Goal: Leave review/rating: Share an evaluation or opinion about a product, service, or content

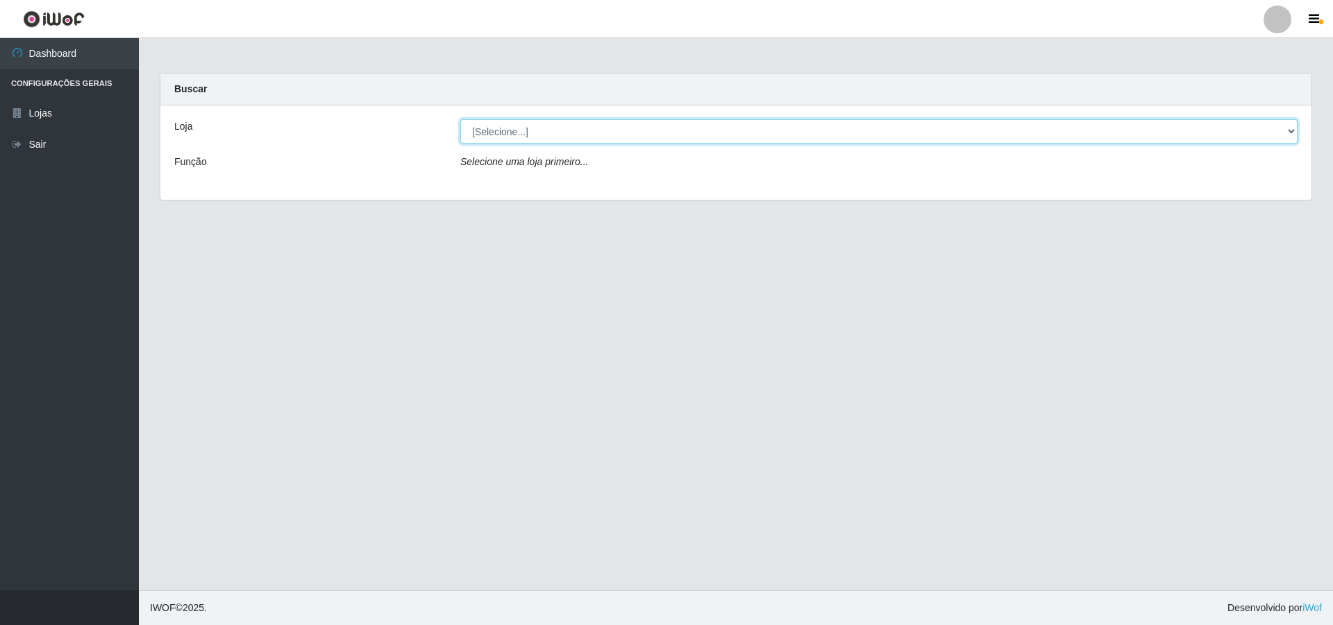
click at [594, 126] on select "[Selecione...] Atacado Vem - [STREET_ADDRESS]" at bounding box center [878, 131] width 837 height 24
select select "449"
click at [460, 119] on select "[Selecione...] Atacado Vem - [STREET_ADDRESS]" at bounding box center [878, 131] width 837 height 24
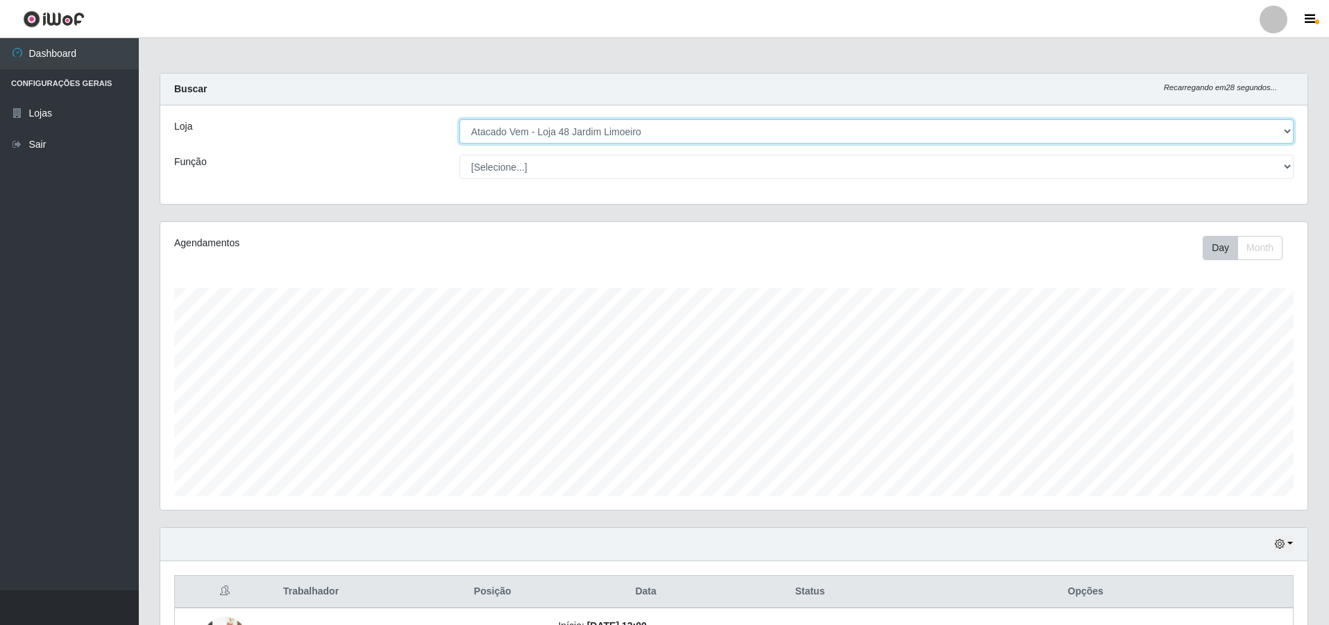
scroll to position [278, 0]
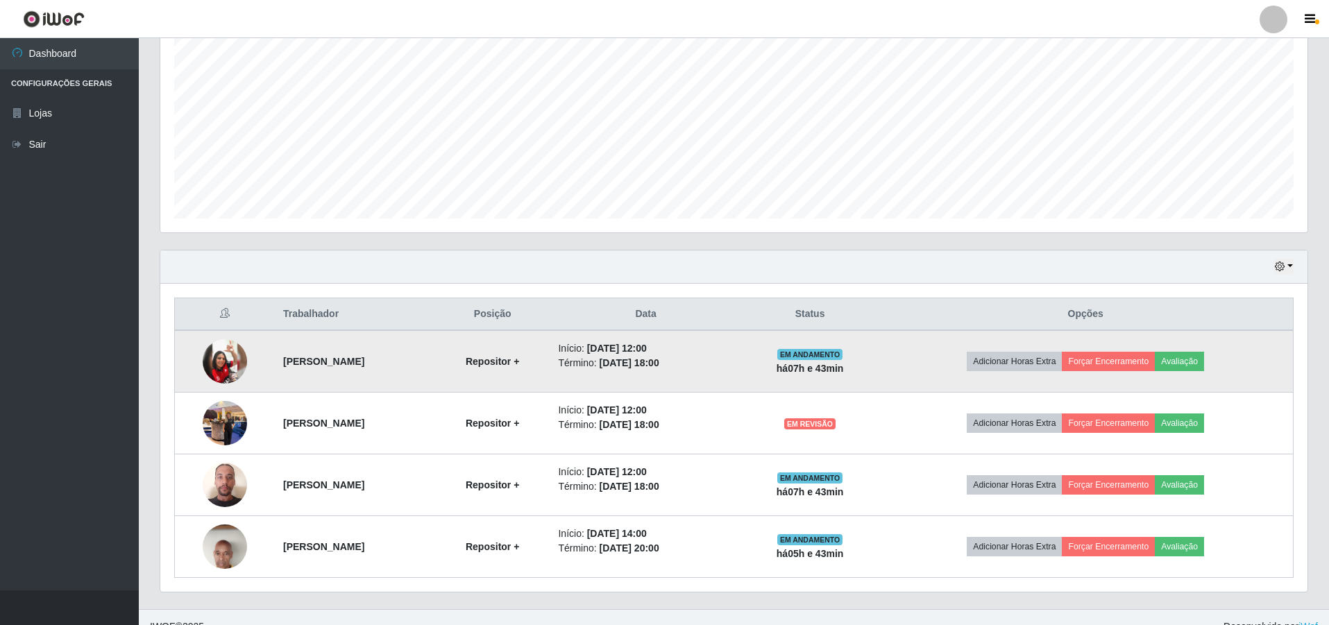
click at [209, 355] on img at bounding box center [225, 361] width 44 height 44
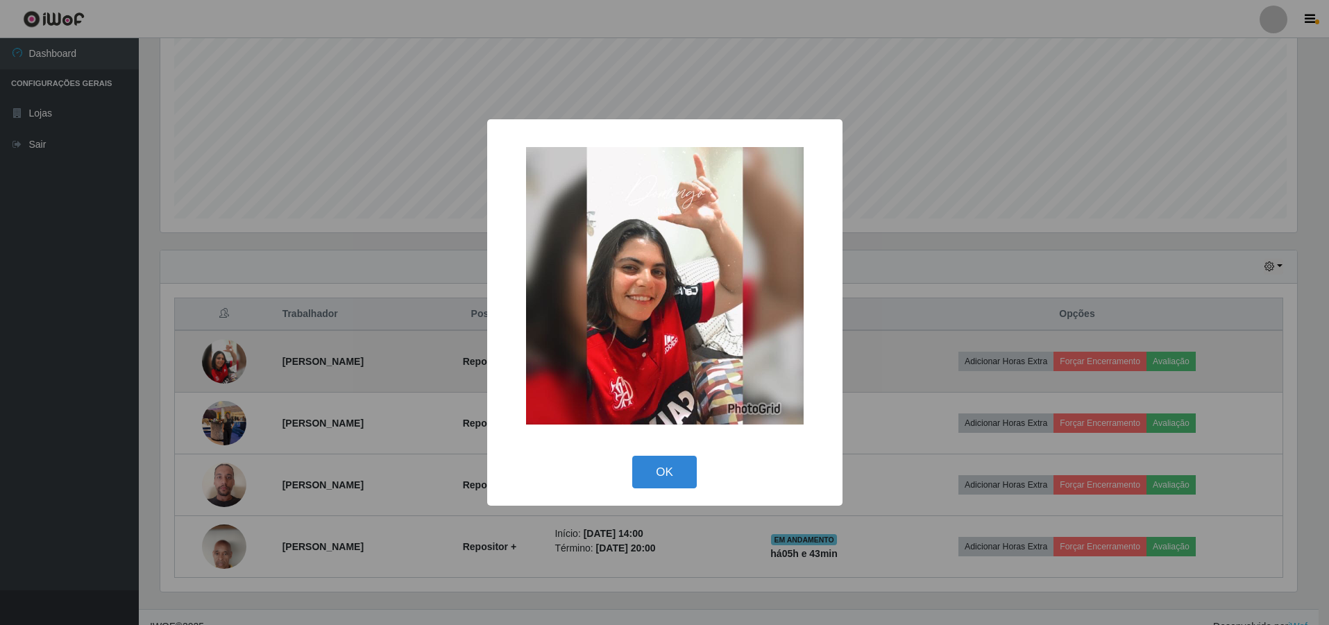
scroll to position [288, 1140]
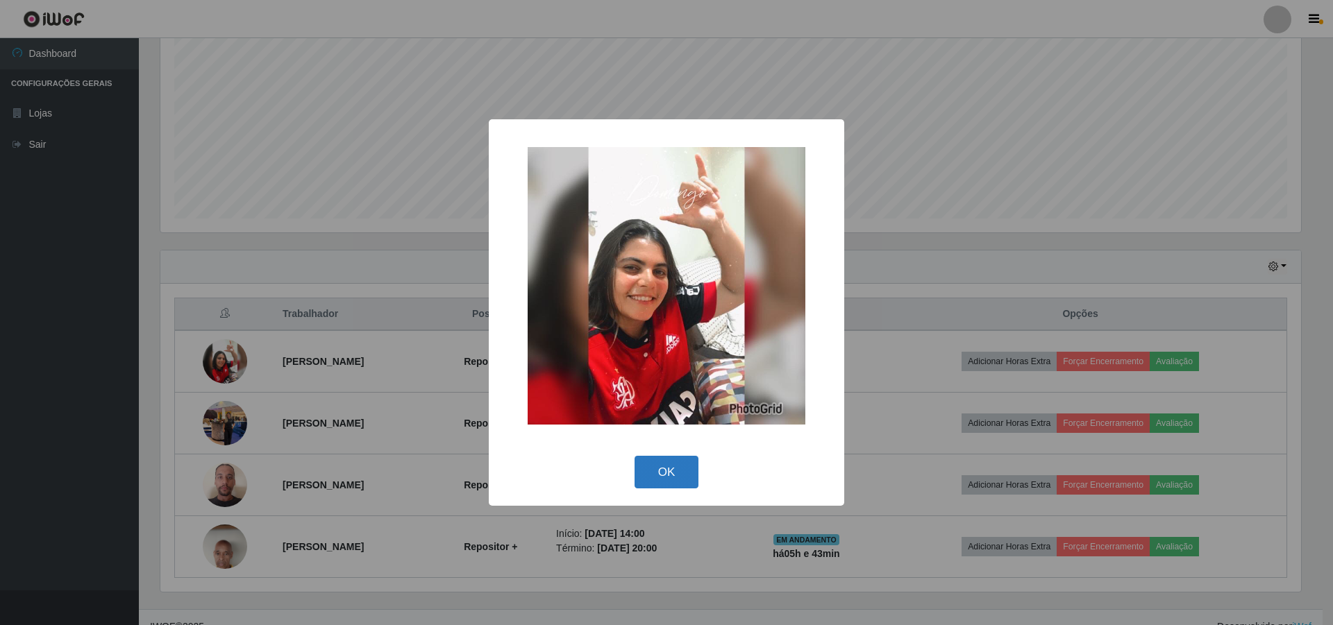
click at [660, 469] on button "OK" at bounding box center [666, 472] width 65 height 33
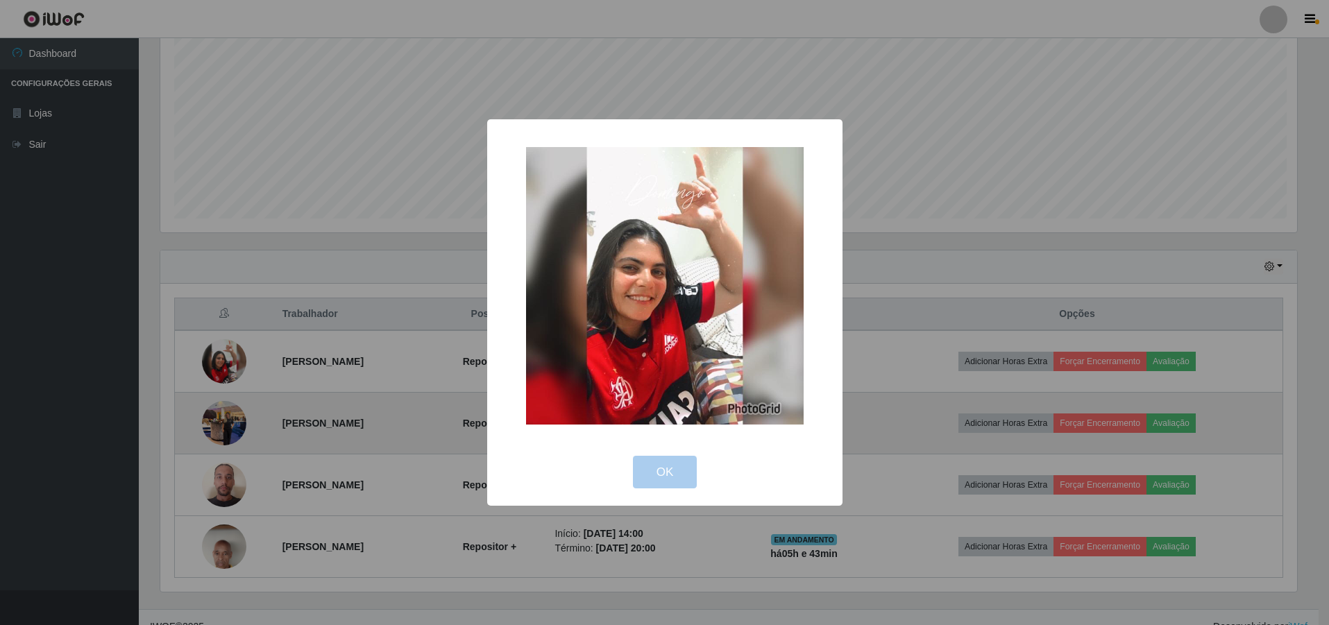
scroll to position [288, 1147]
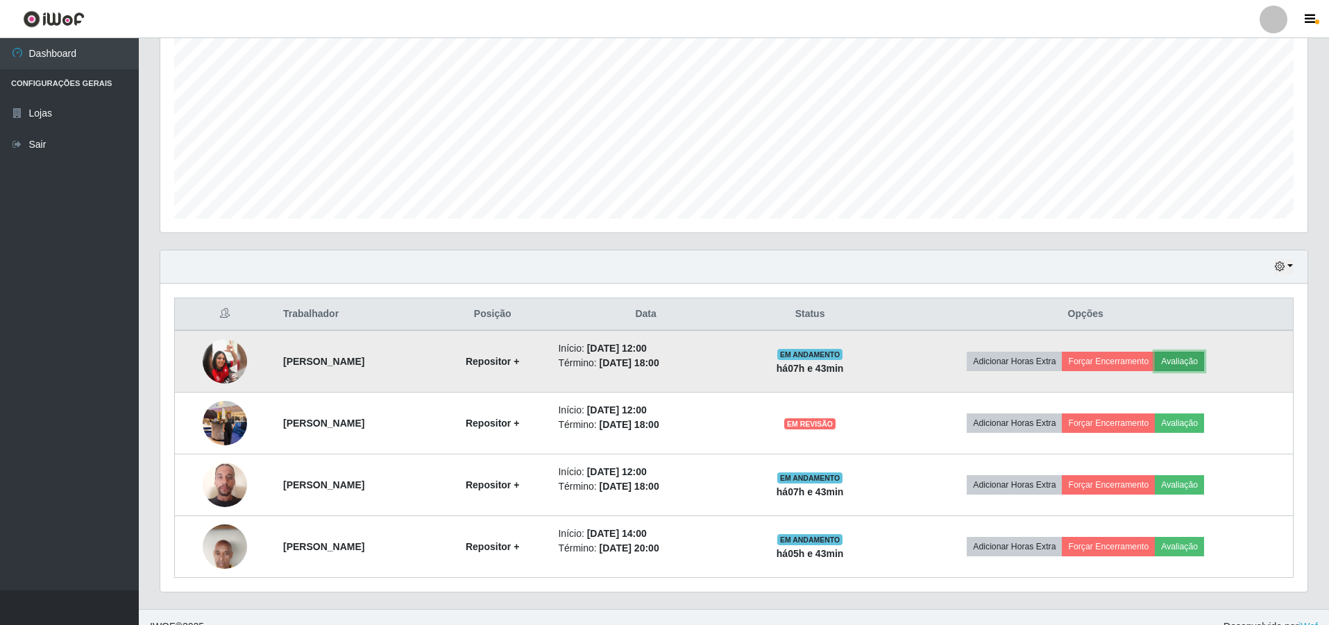
click at [1204, 357] on button "Avaliação" at bounding box center [1179, 361] width 49 height 19
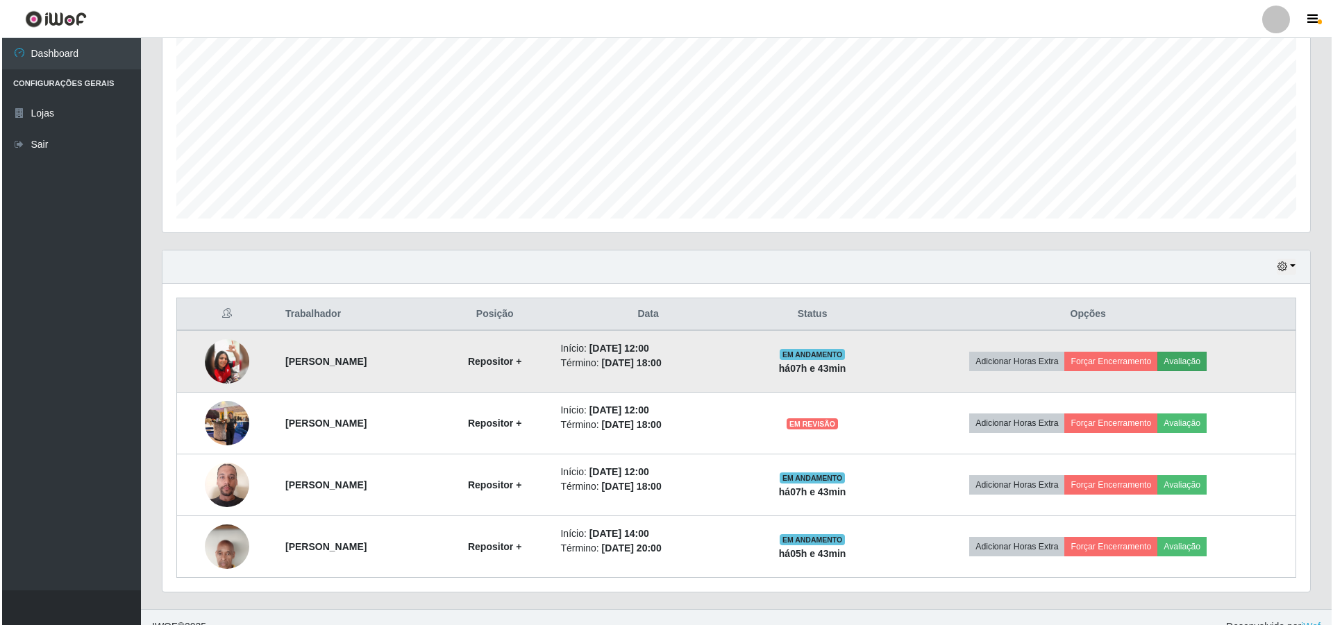
scroll to position [288, 1140]
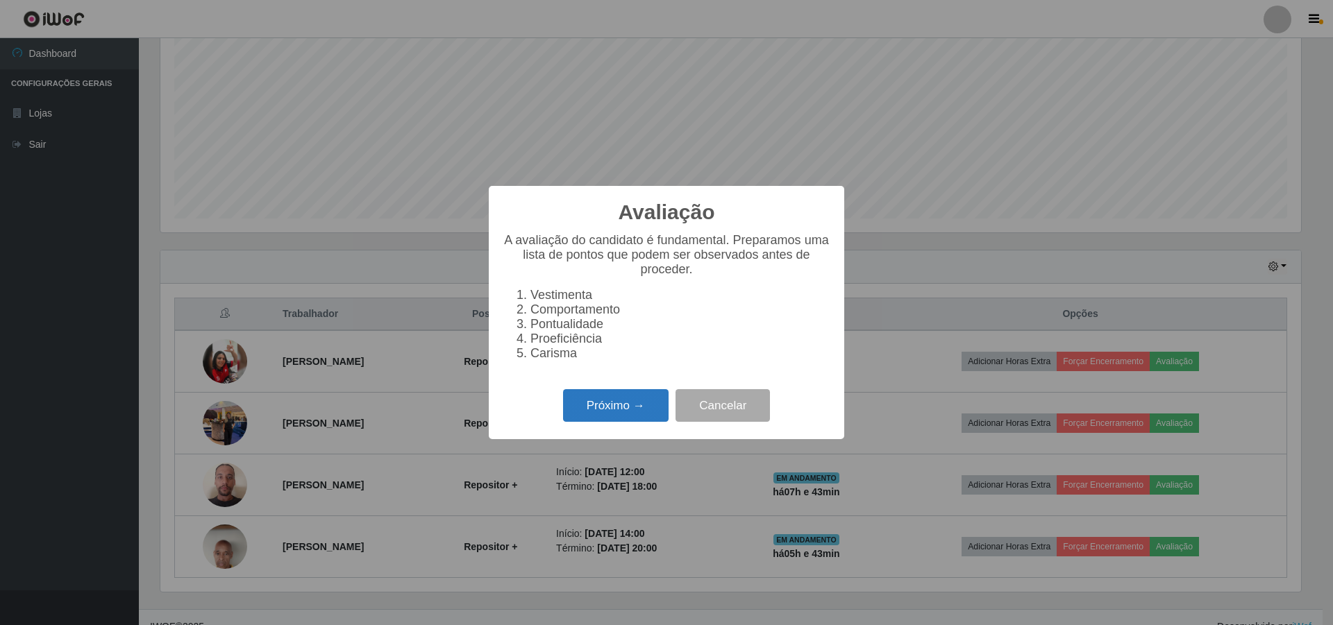
click at [612, 404] on button "Próximo →" at bounding box center [615, 405] width 105 height 33
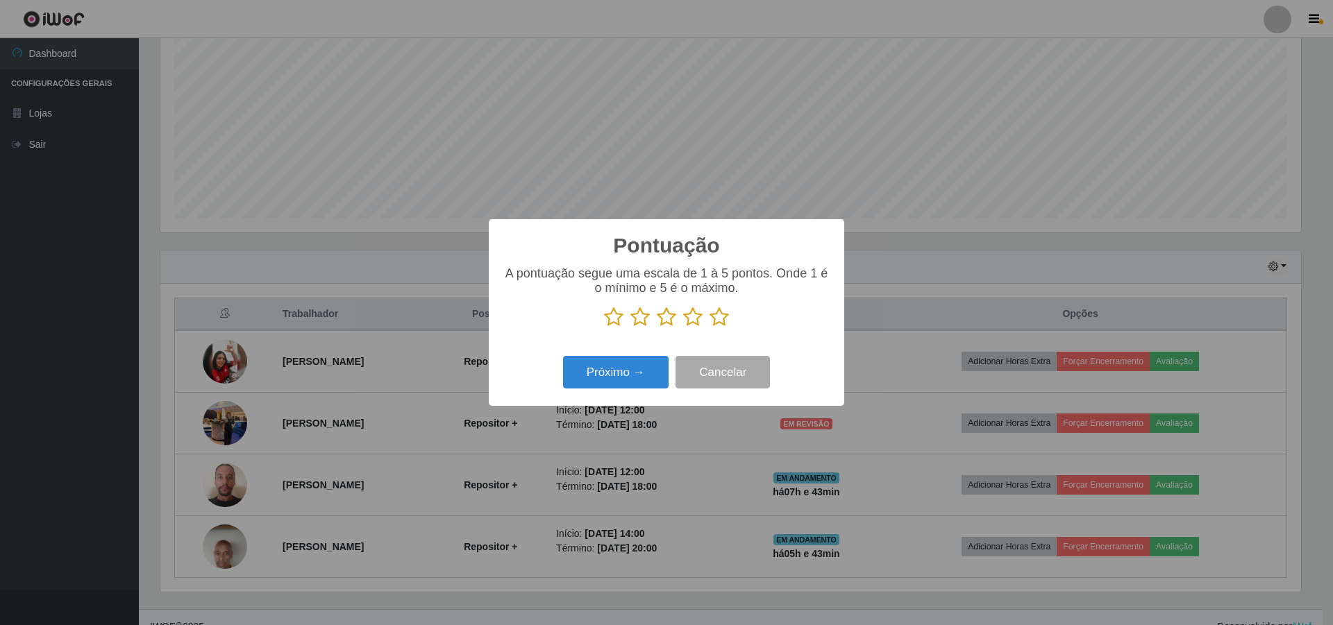
scroll to position [693759, 692906]
click at [664, 319] on icon at bounding box center [666, 317] width 19 height 21
click at [657, 328] on input "radio" at bounding box center [657, 328] width 0 height 0
click at [600, 375] on button "Próximo →" at bounding box center [615, 372] width 105 height 33
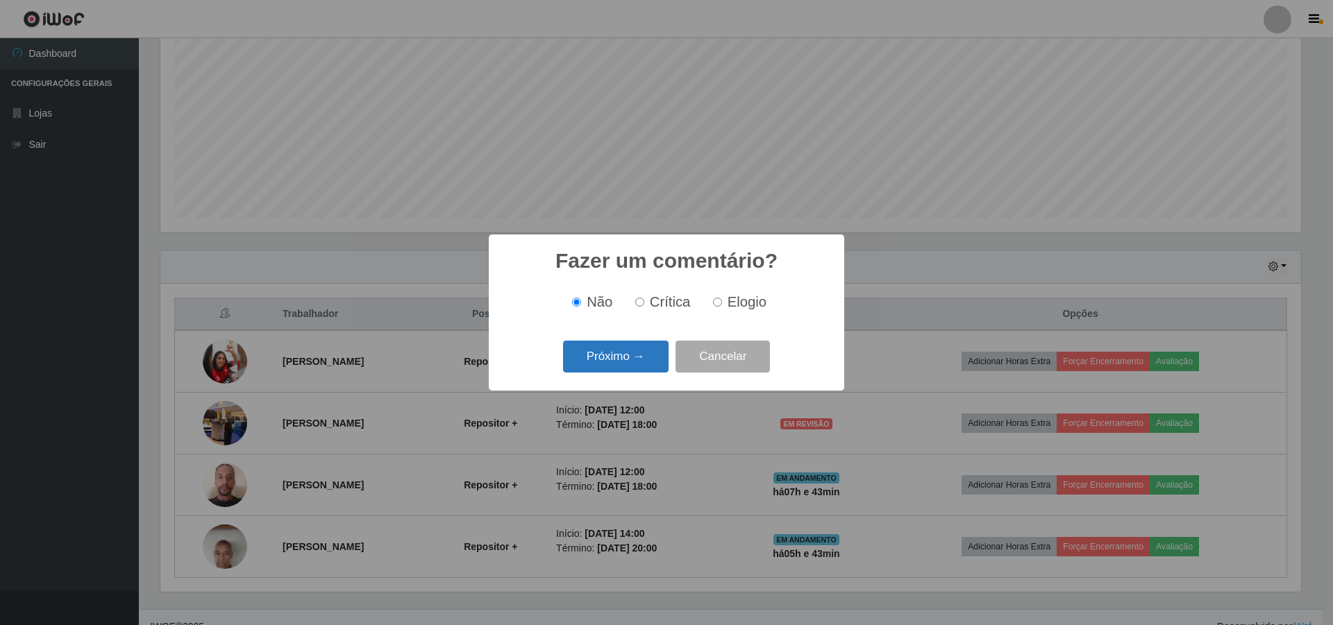
click at [606, 355] on button "Próximo →" at bounding box center [615, 357] width 105 height 33
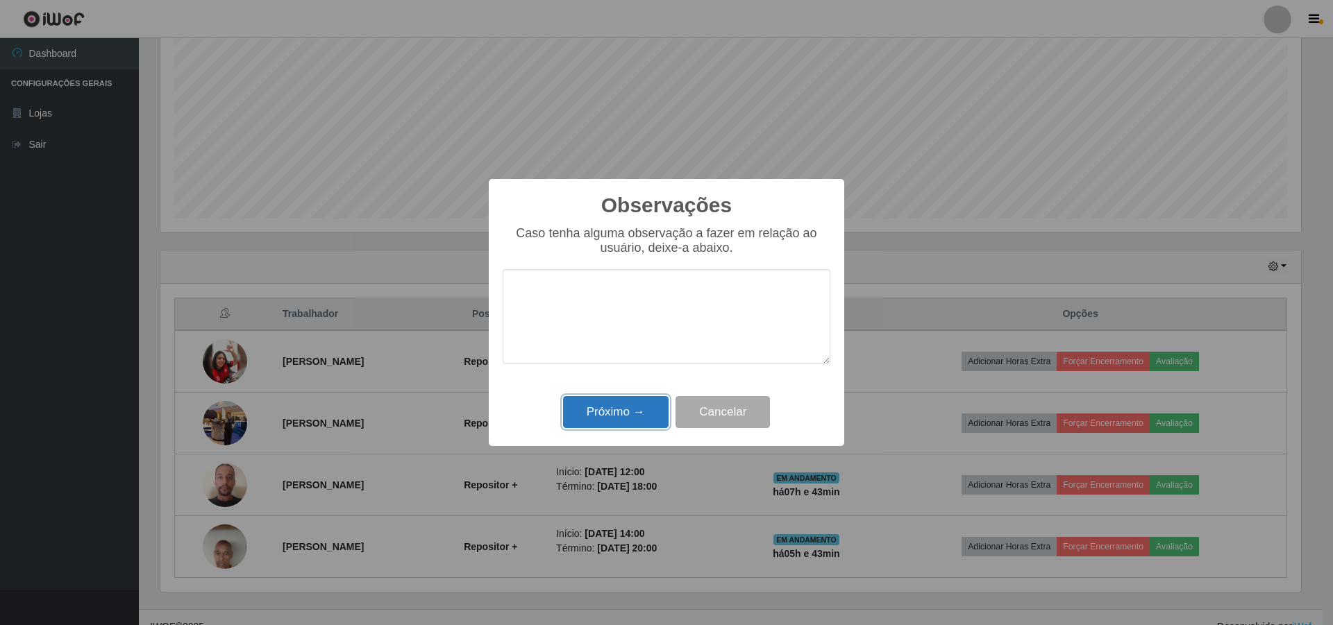
click at [605, 415] on button "Próximo →" at bounding box center [615, 412] width 105 height 33
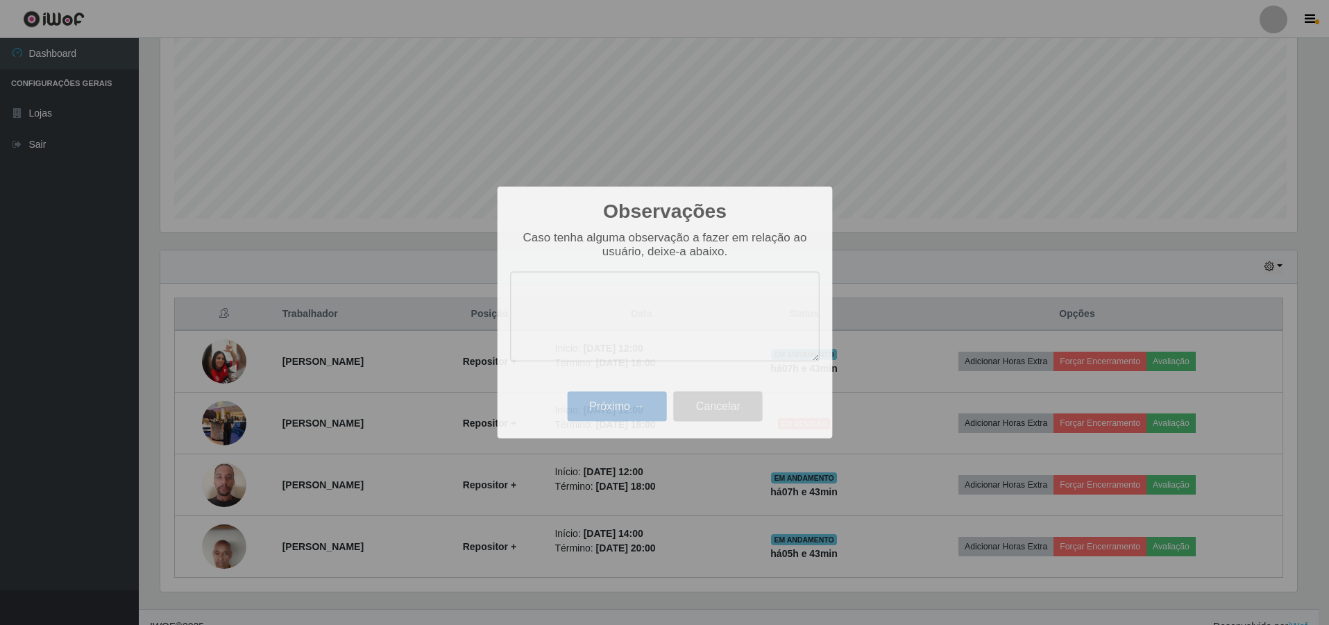
scroll to position [288, 1147]
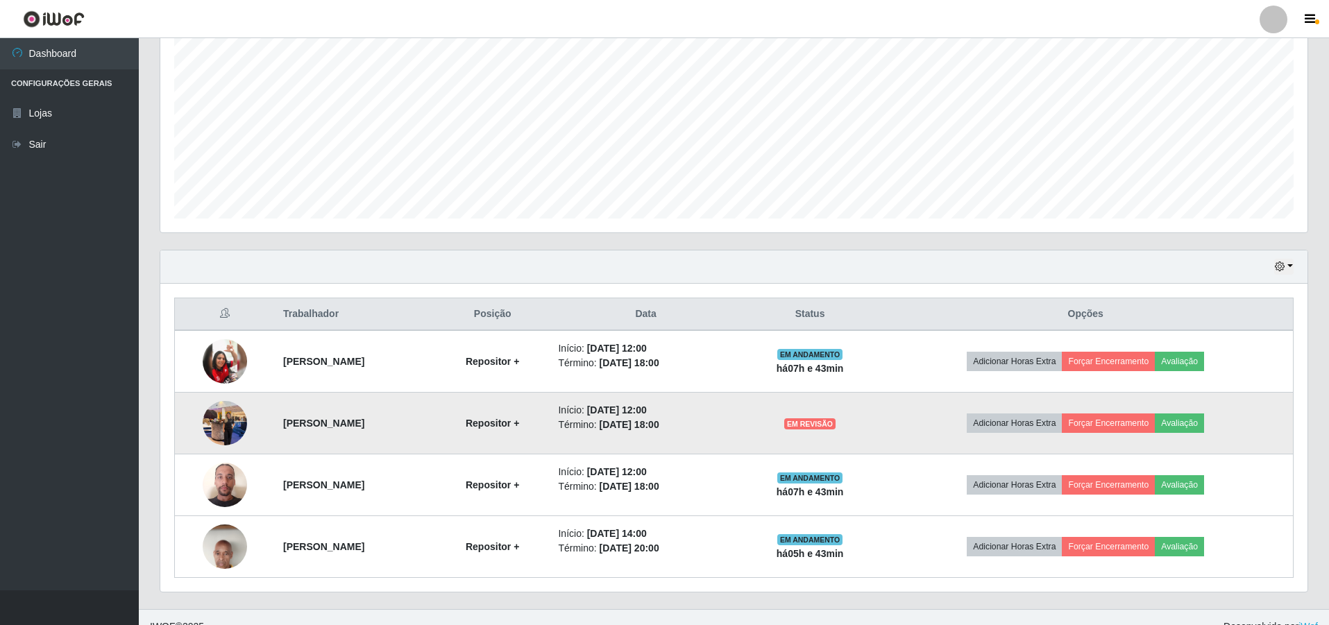
click at [227, 413] on img at bounding box center [225, 423] width 44 height 59
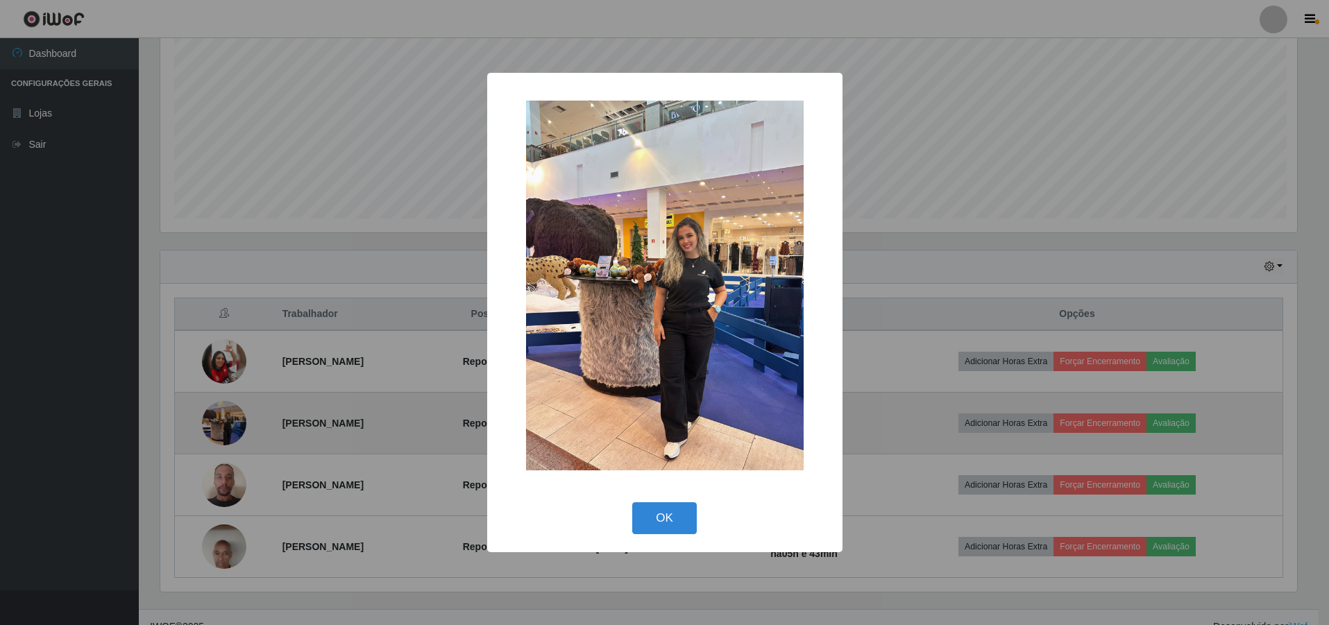
scroll to position [288, 1140]
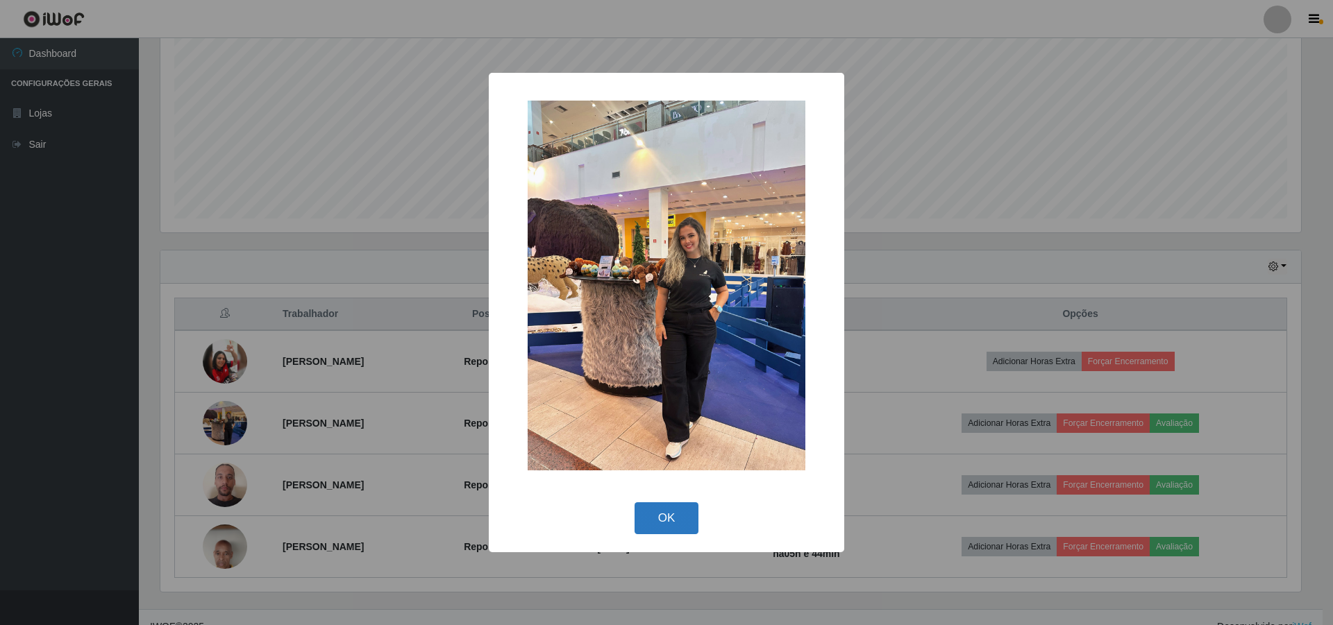
click at [664, 519] on button "OK" at bounding box center [666, 518] width 65 height 33
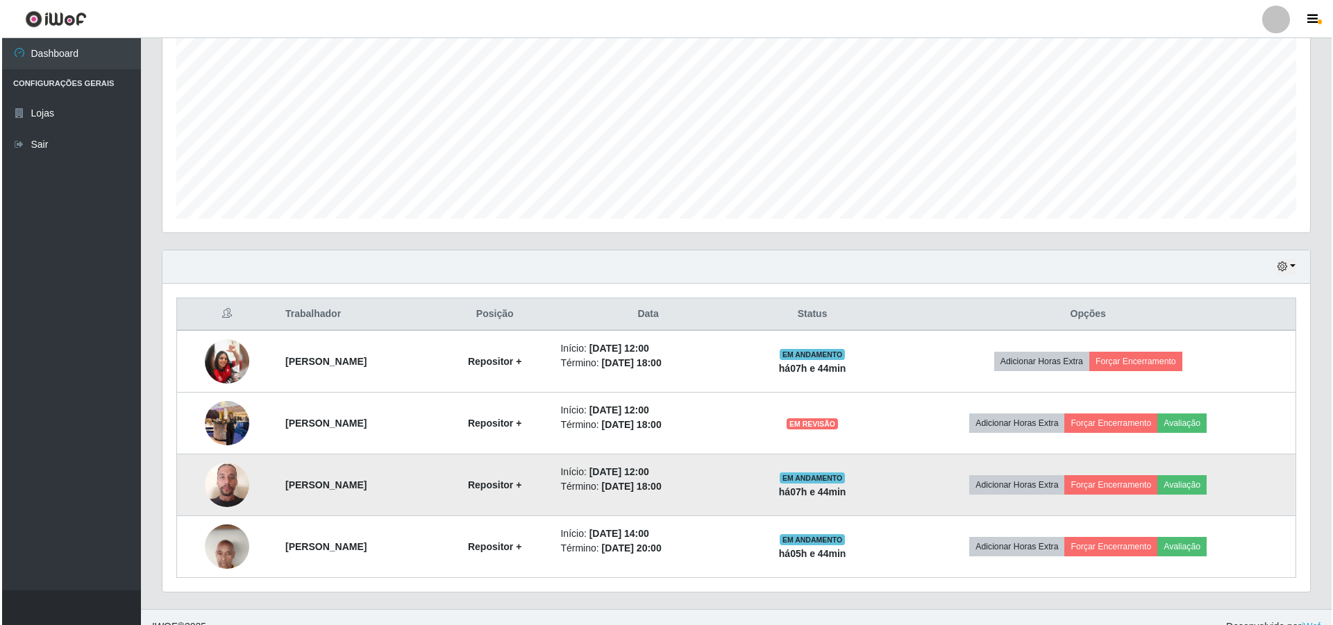
scroll to position [288, 1147]
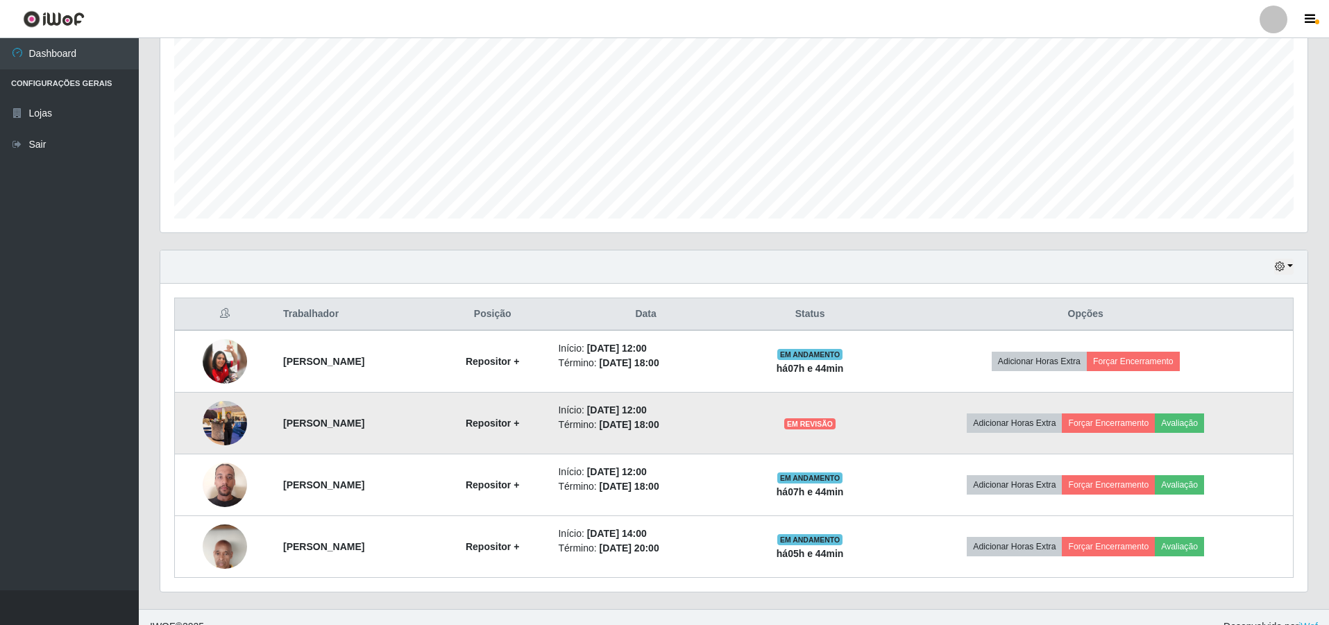
click at [228, 414] on img at bounding box center [225, 423] width 44 height 59
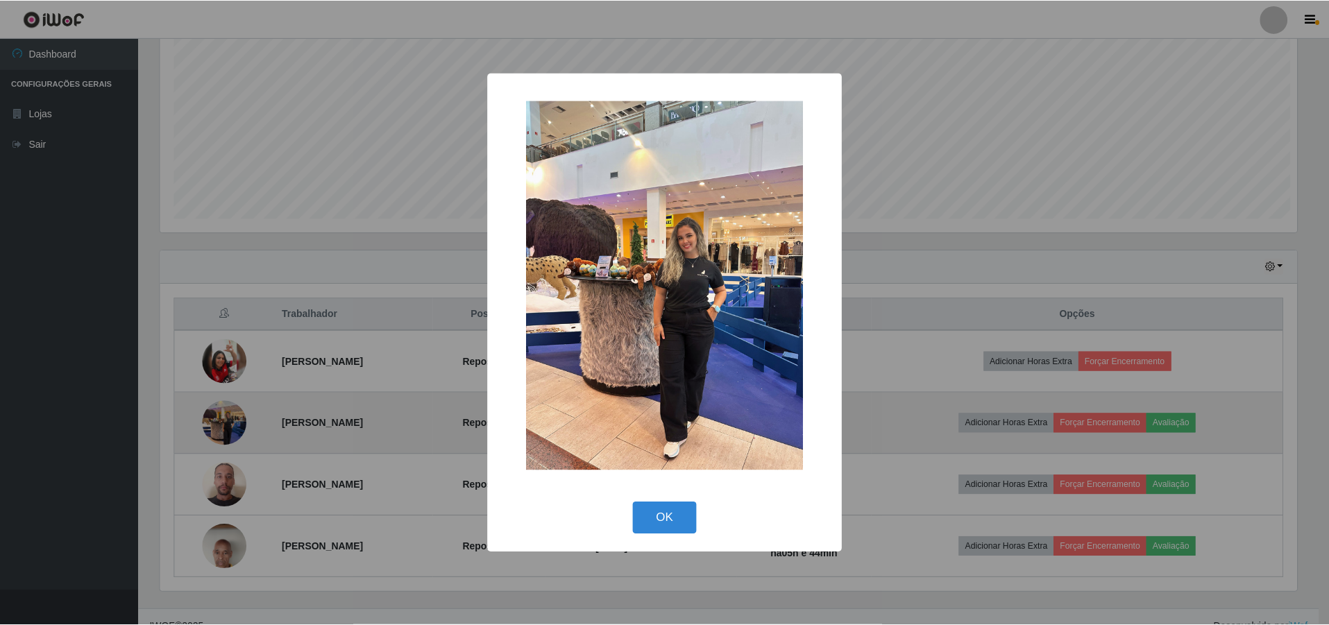
scroll to position [288, 1140]
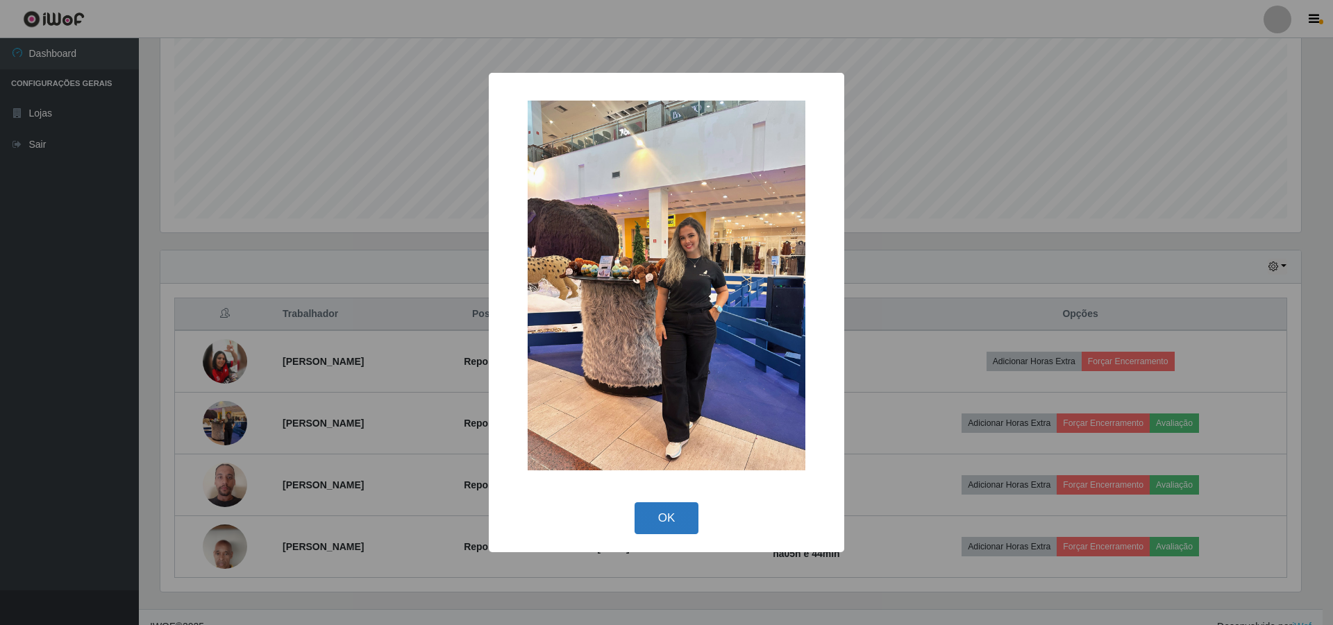
click at [665, 520] on button "OK" at bounding box center [666, 518] width 65 height 33
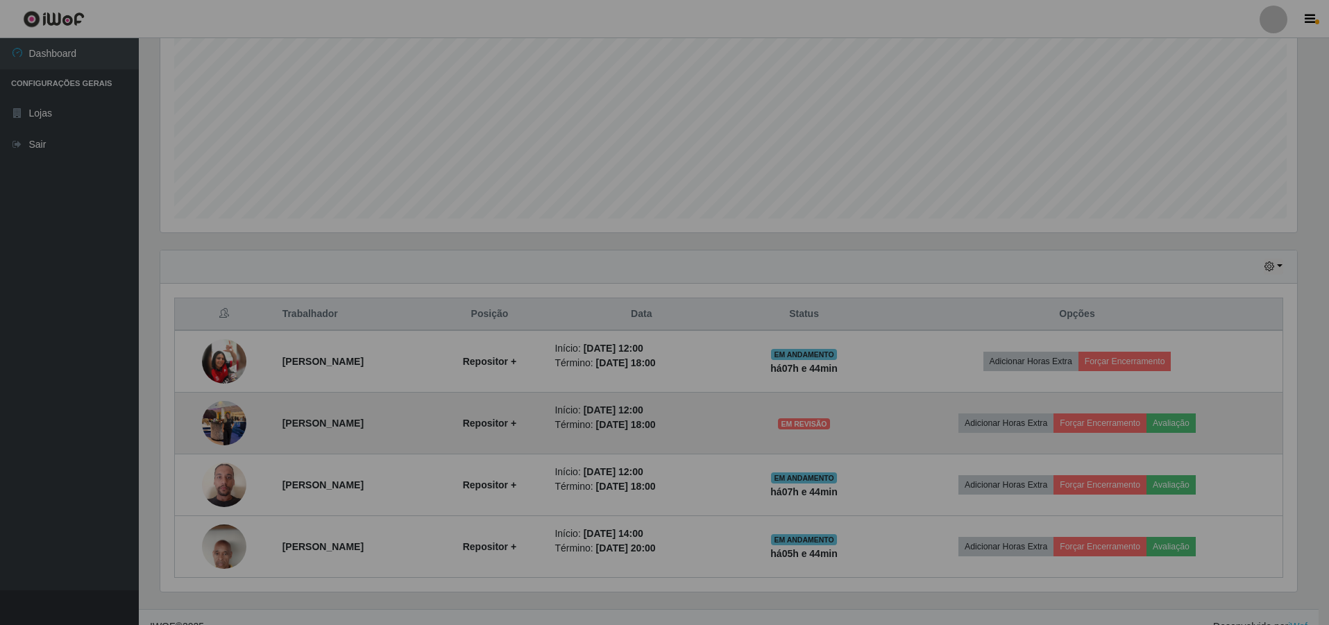
scroll to position [288, 1147]
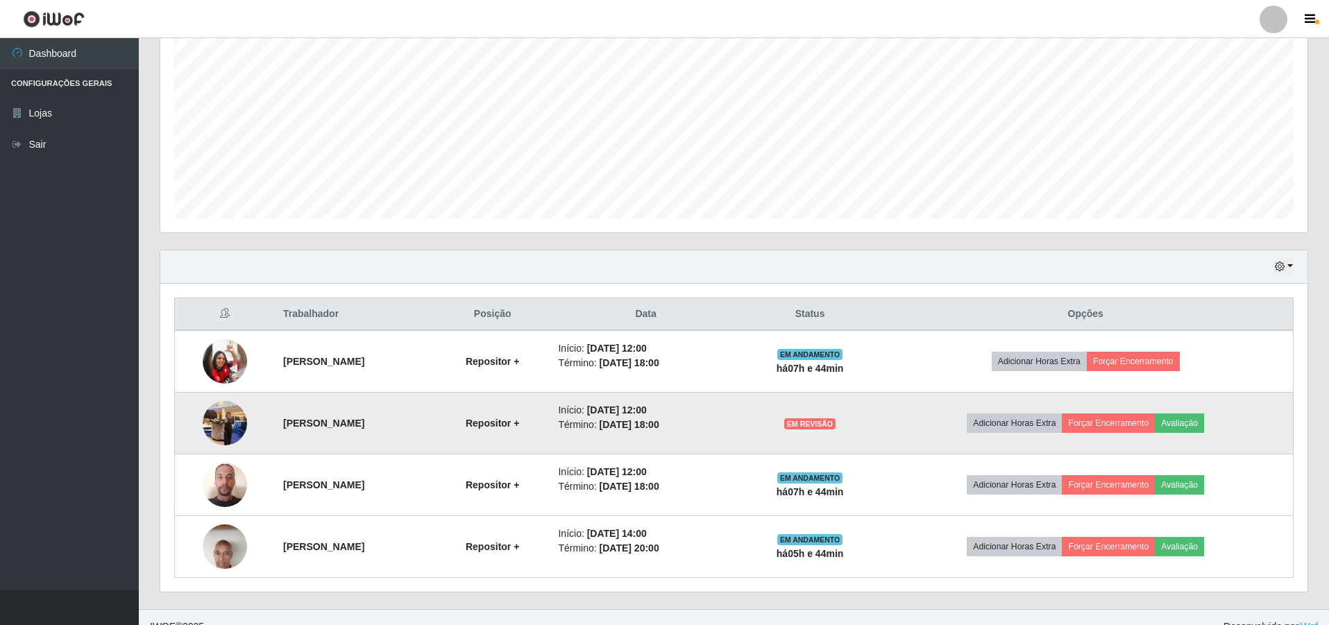
click at [235, 417] on img at bounding box center [225, 423] width 44 height 59
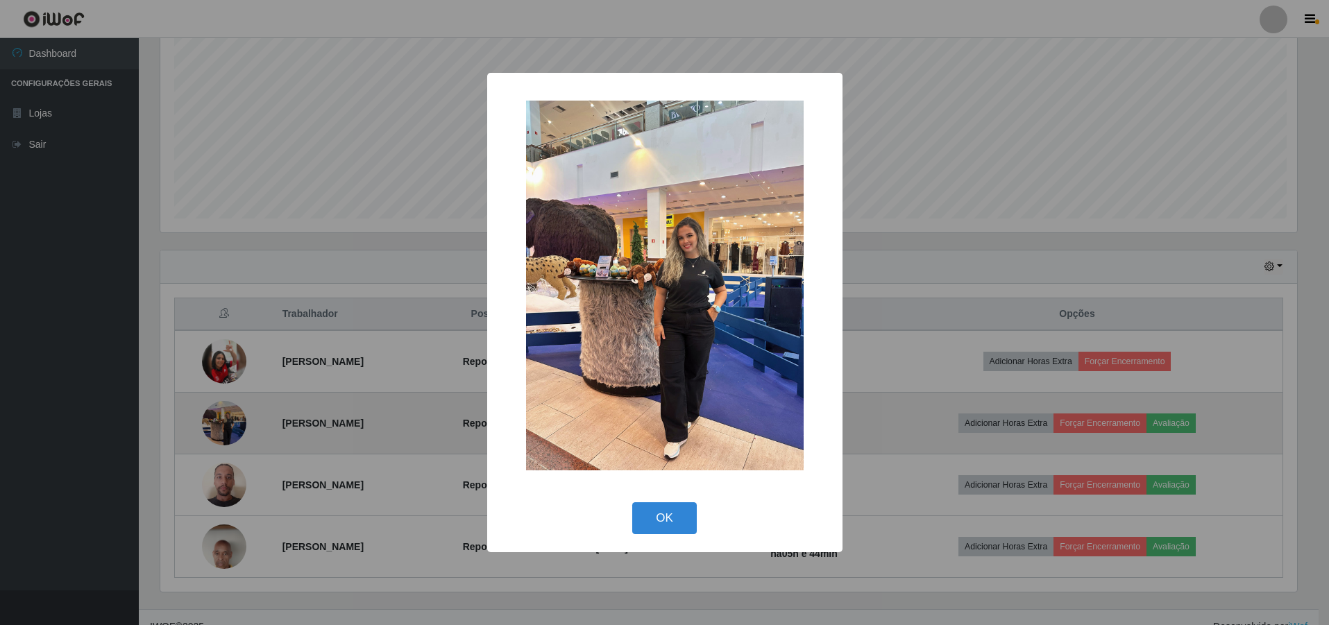
scroll to position [288, 1140]
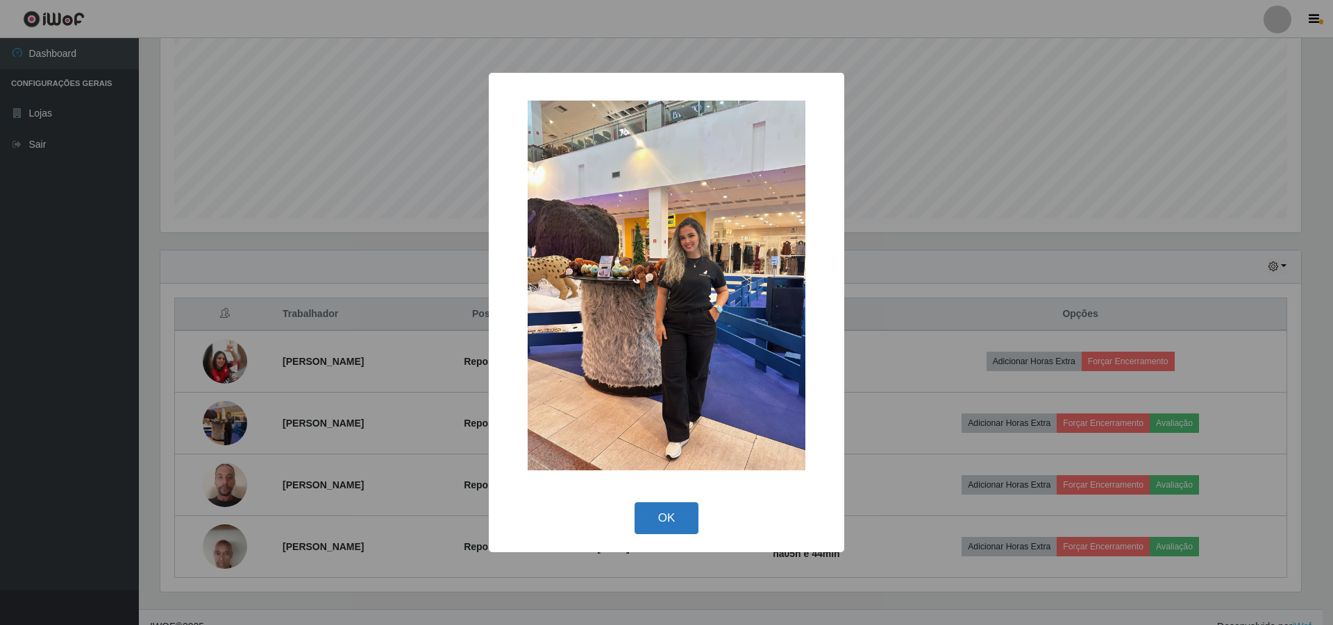
click at [679, 514] on button "OK" at bounding box center [666, 518] width 65 height 33
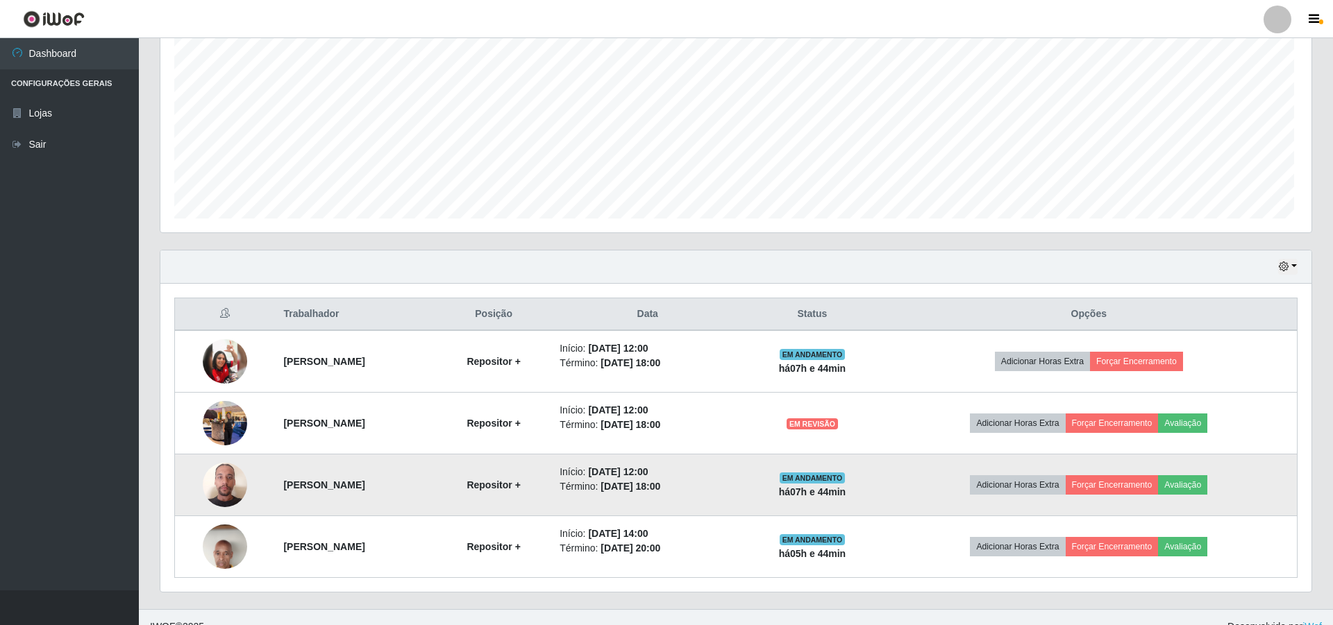
scroll to position [288, 1147]
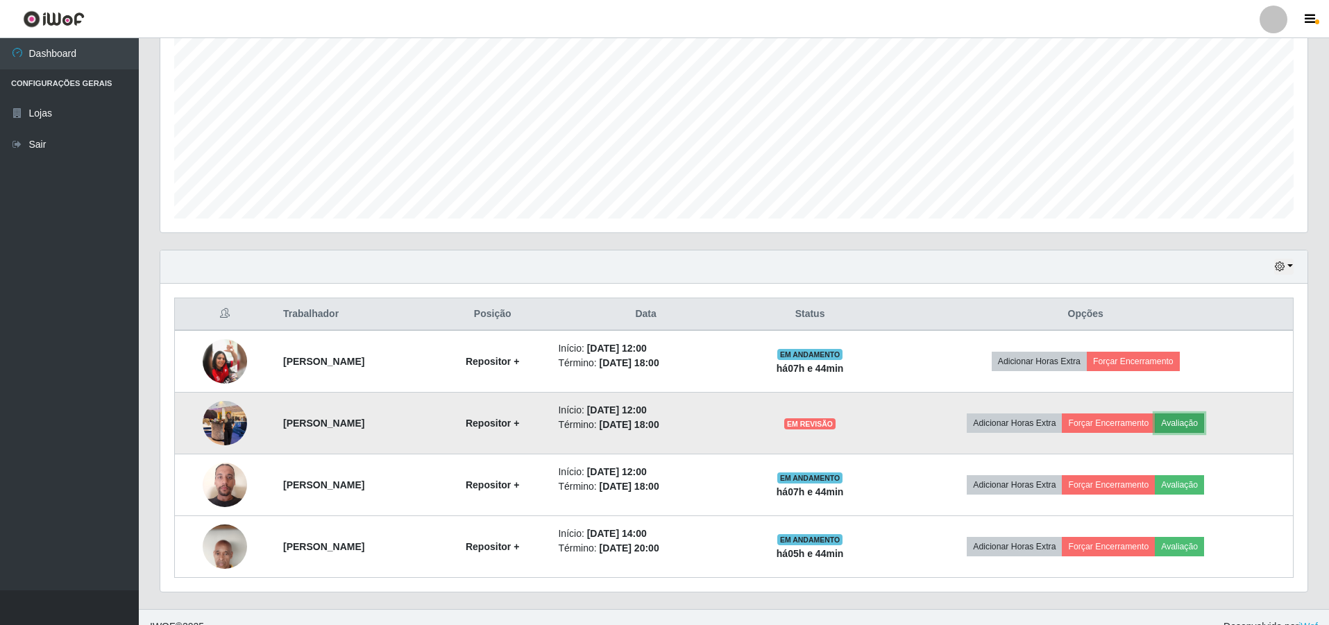
click at [1204, 425] on button "Avaliação" at bounding box center [1179, 423] width 49 height 19
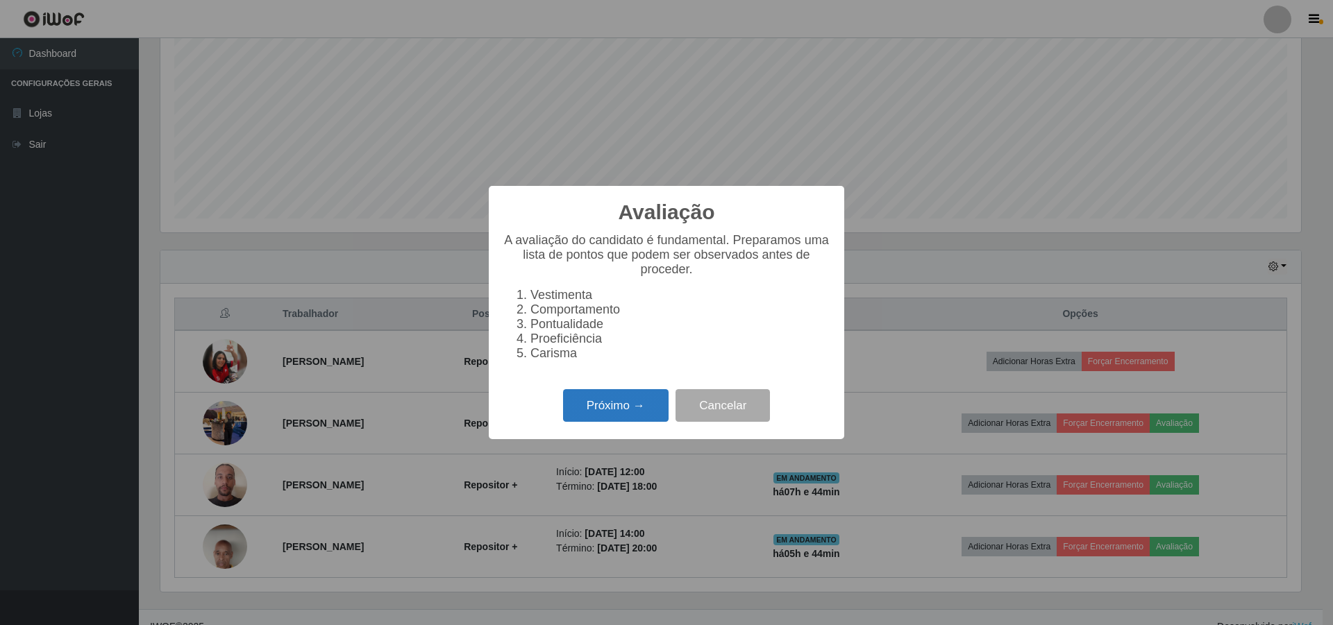
click at [619, 407] on button "Próximo →" at bounding box center [615, 405] width 105 height 33
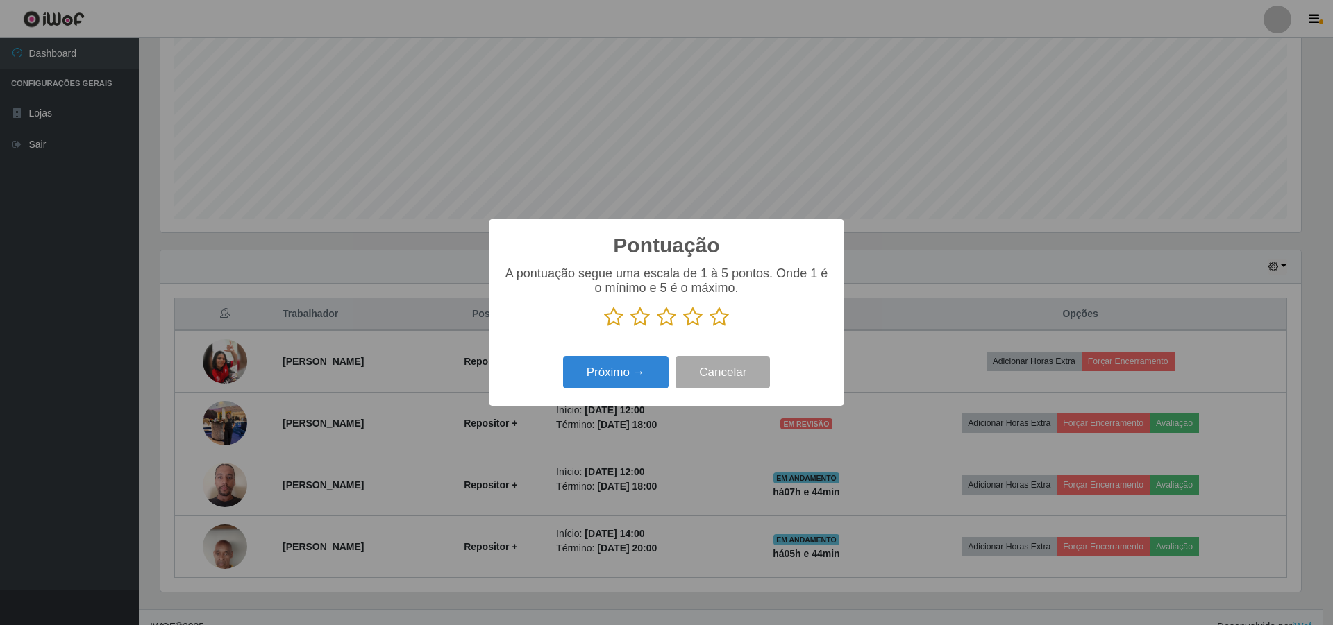
click at [664, 321] on icon at bounding box center [666, 317] width 19 height 21
click at [657, 328] on input "radio" at bounding box center [657, 328] width 0 height 0
click at [630, 375] on button "Próximo →" at bounding box center [615, 372] width 105 height 33
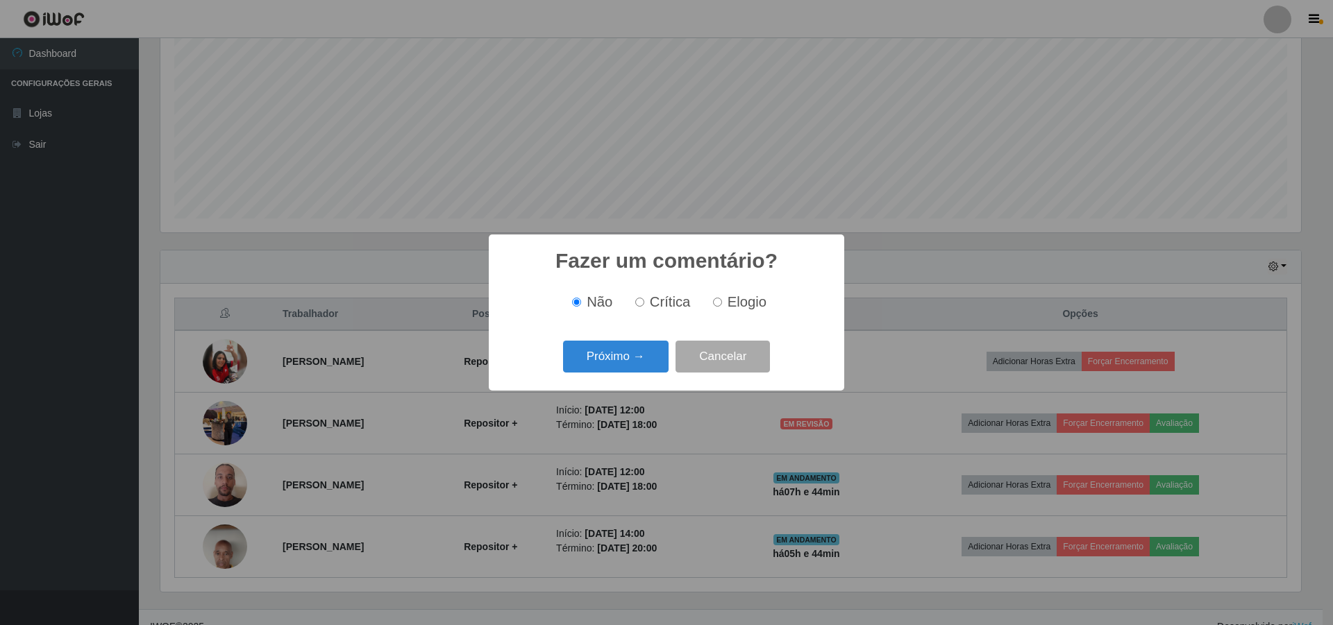
scroll to position [0, 0]
click at [620, 349] on button "Próximo →" at bounding box center [615, 357] width 105 height 33
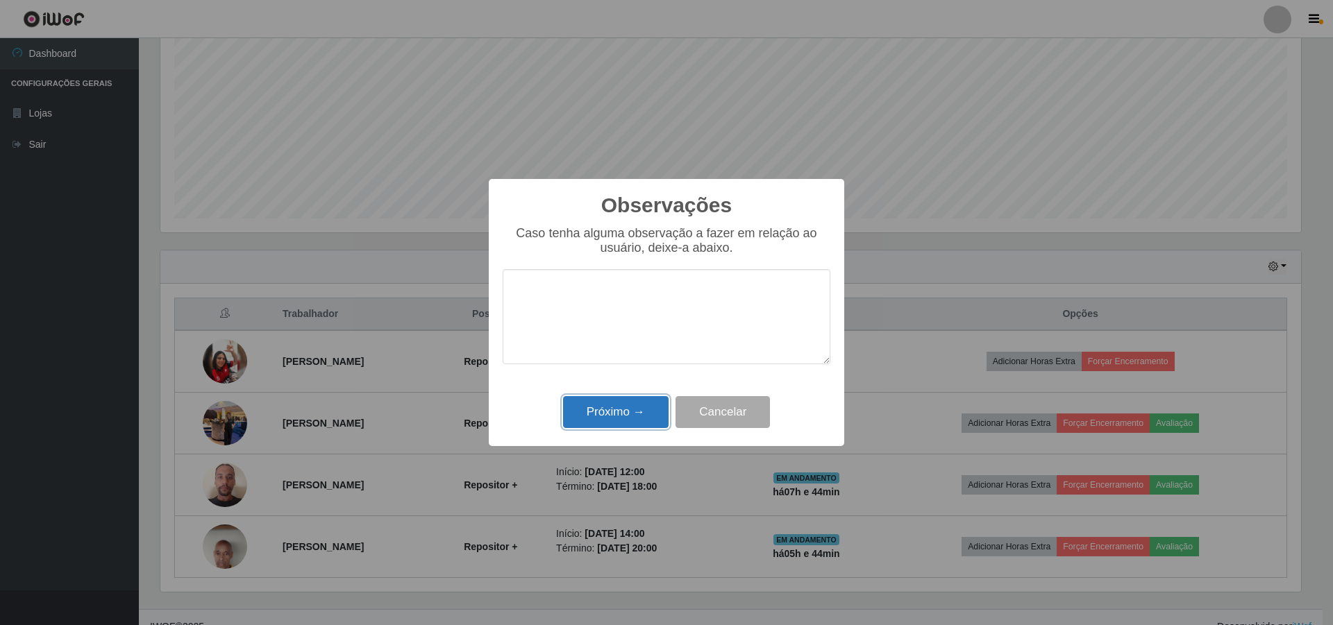
click at [620, 405] on button "Próximo →" at bounding box center [615, 412] width 105 height 33
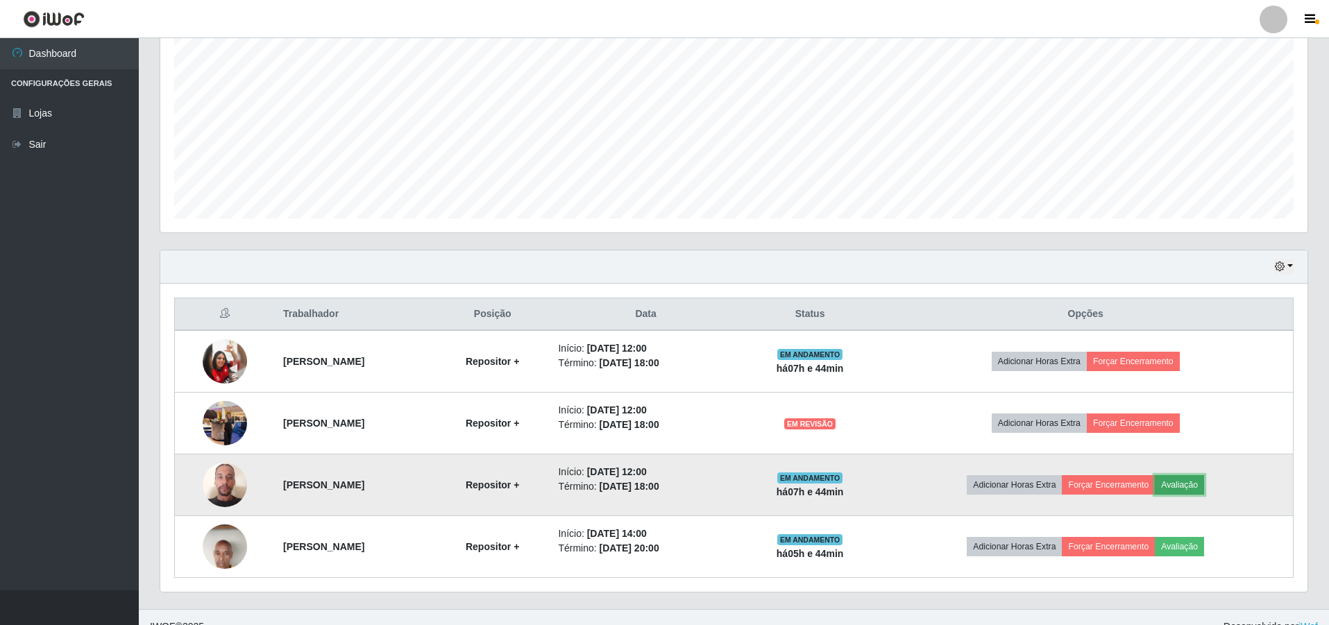
click at [1204, 478] on button "Avaliação" at bounding box center [1179, 484] width 49 height 19
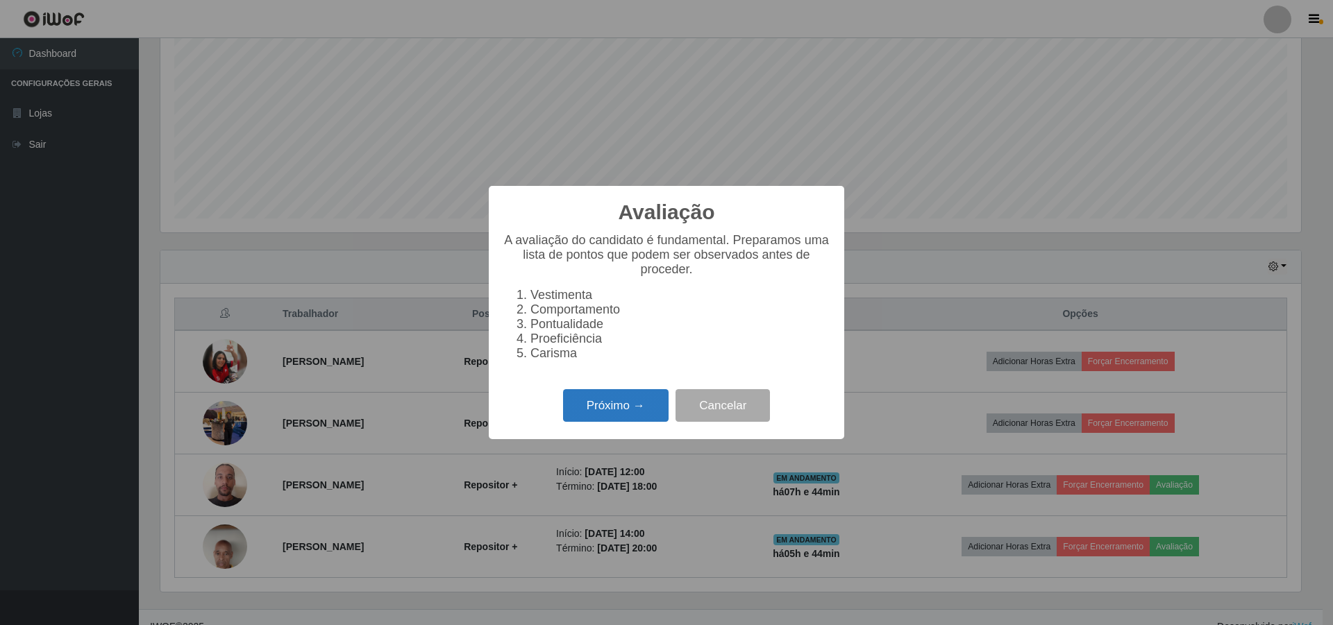
click at [616, 422] on button "Próximo →" at bounding box center [615, 405] width 105 height 33
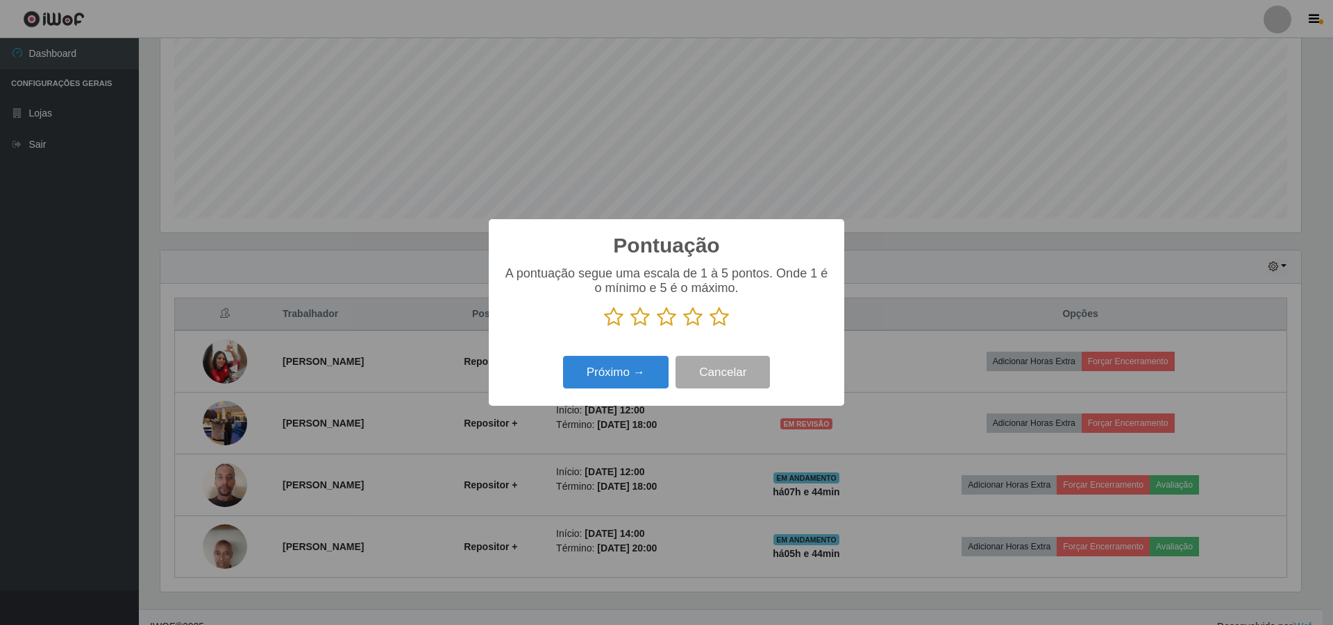
click at [664, 318] on icon at bounding box center [666, 317] width 19 height 21
click at [657, 328] on input "radio" at bounding box center [657, 328] width 0 height 0
click at [596, 370] on button "Próximo →" at bounding box center [615, 372] width 105 height 33
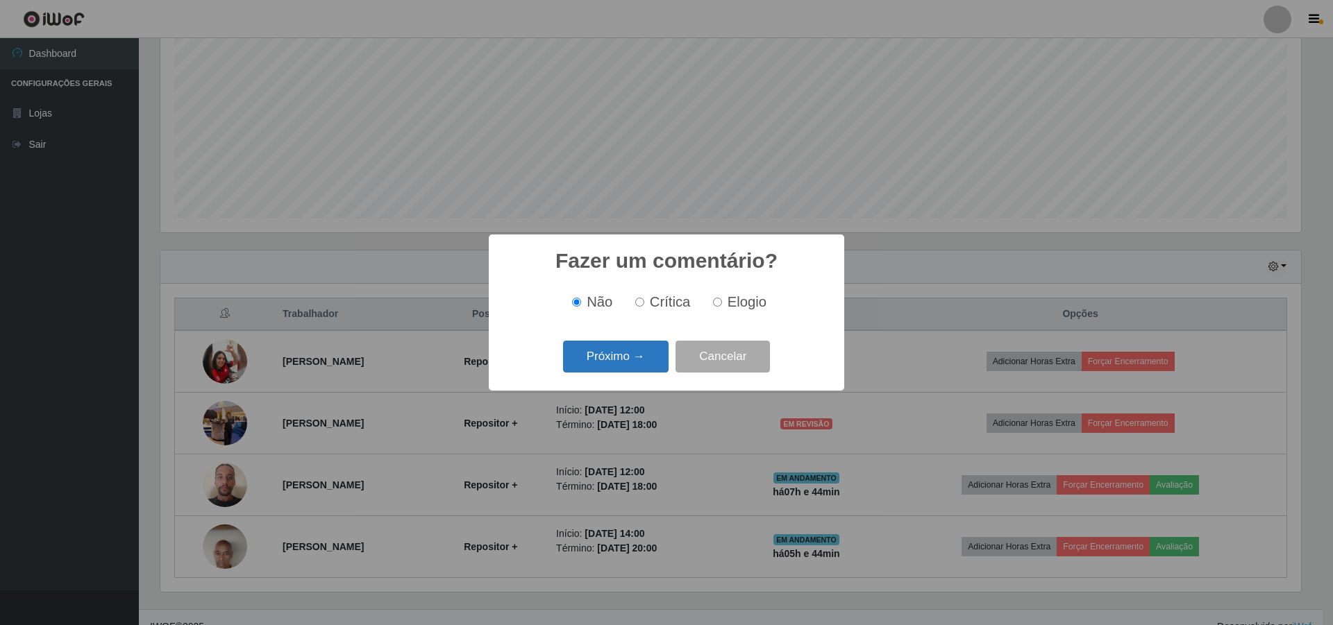
click at [601, 360] on button "Próximo →" at bounding box center [615, 357] width 105 height 33
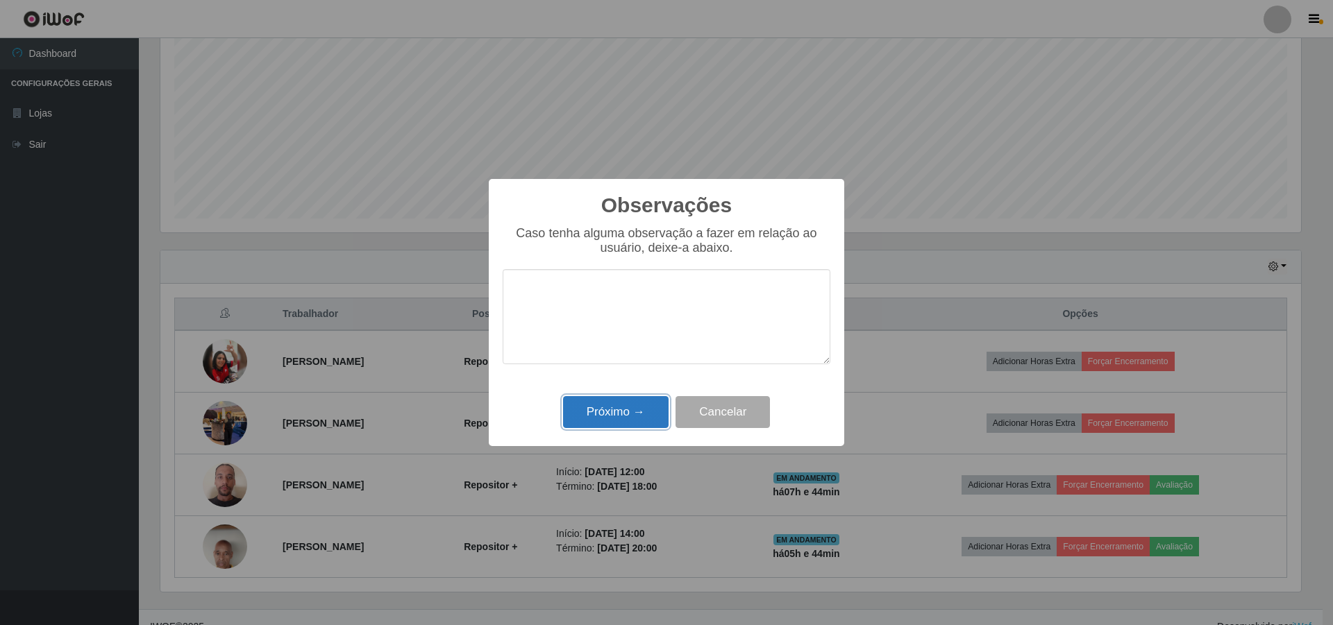
click at [617, 410] on button "Próximo →" at bounding box center [615, 412] width 105 height 33
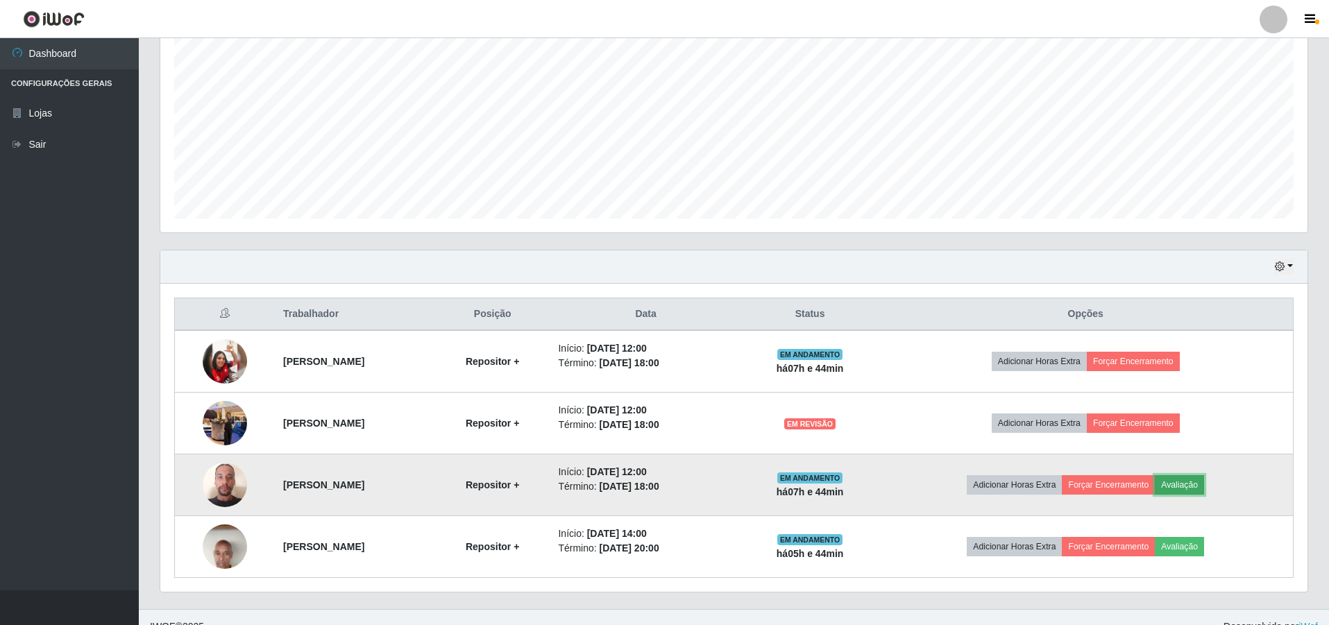
click at [1204, 481] on button "Avaliação" at bounding box center [1179, 484] width 49 height 19
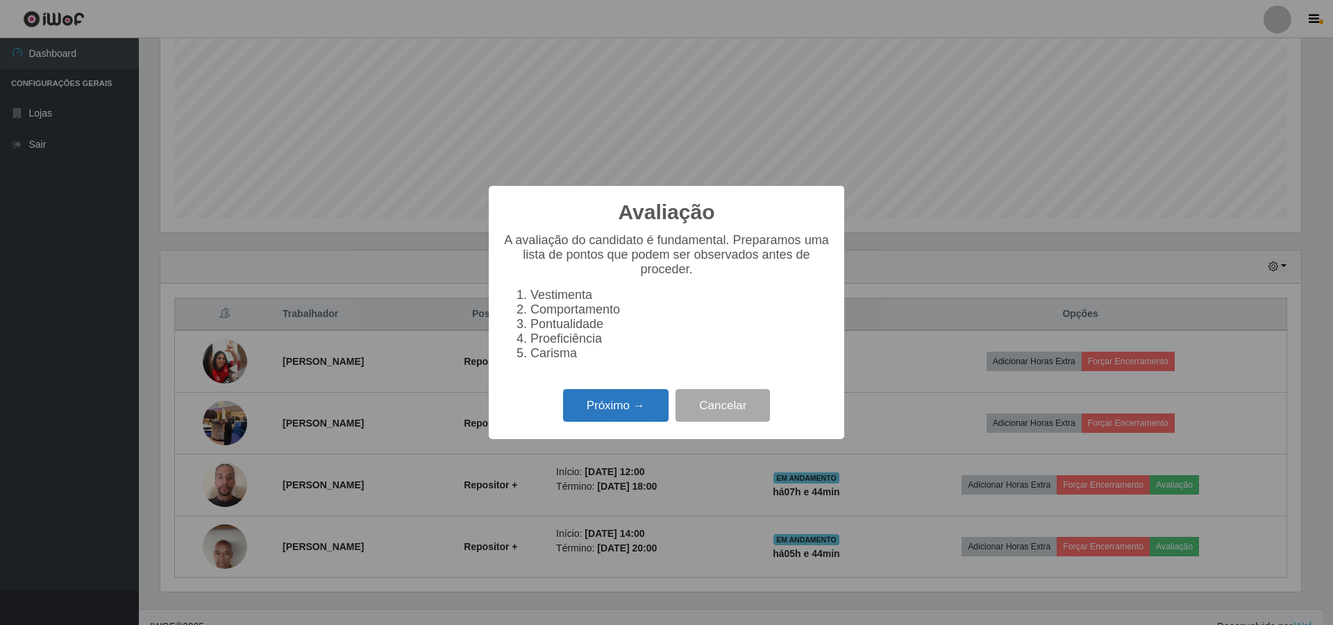
click at [589, 407] on button "Próximo →" at bounding box center [615, 405] width 105 height 33
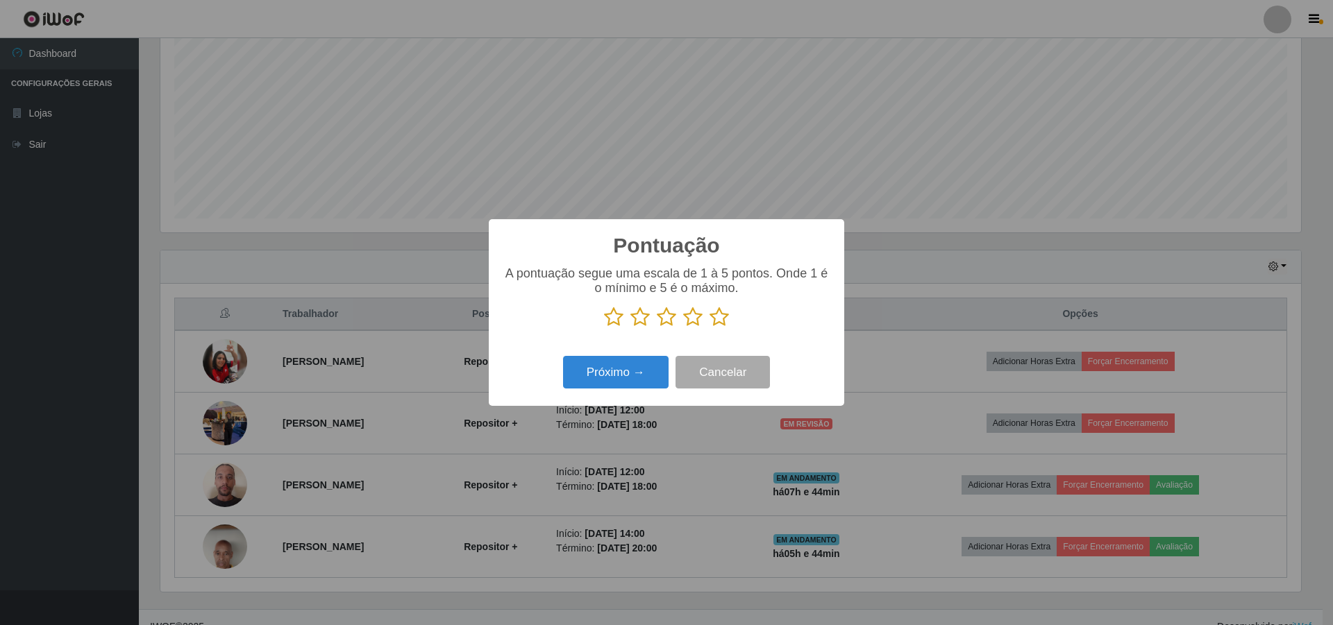
scroll to position [693759, 692906]
click at [668, 318] on icon at bounding box center [666, 317] width 19 height 21
click at [657, 328] on input "radio" at bounding box center [657, 328] width 0 height 0
click at [598, 380] on button "Próximo →" at bounding box center [615, 372] width 105 height 33
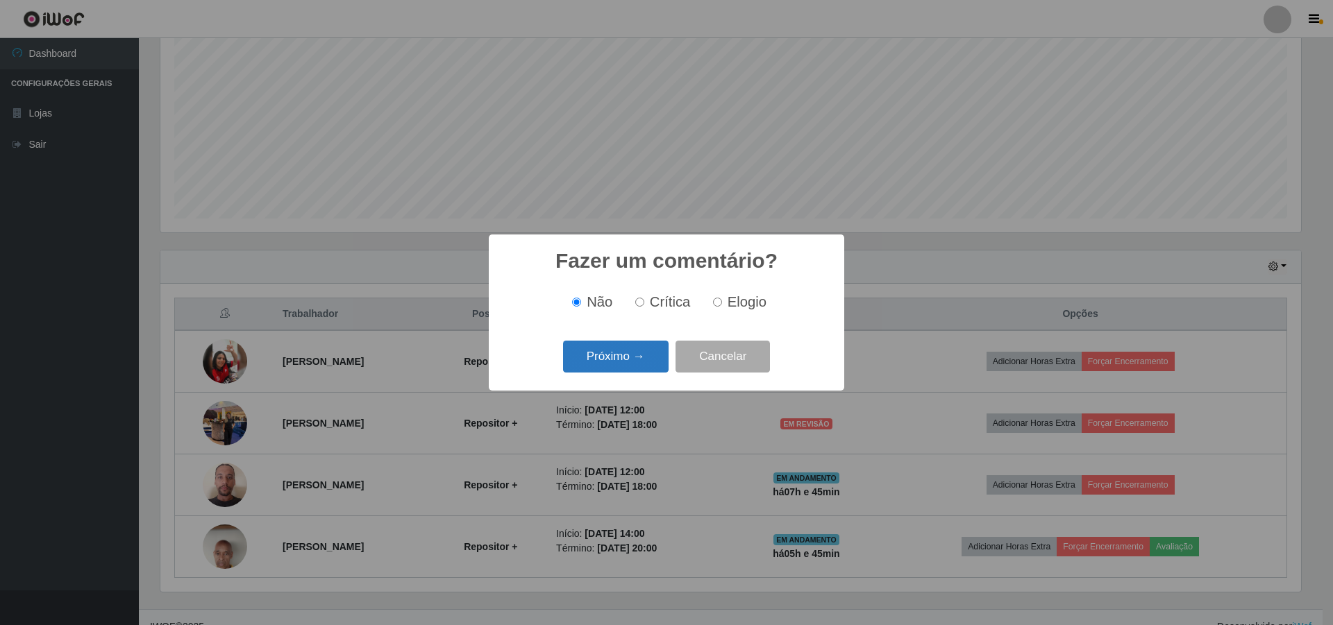
click at [615, 353] on button "Próximo →" at bounding box center [615, 357] width 105 height 33
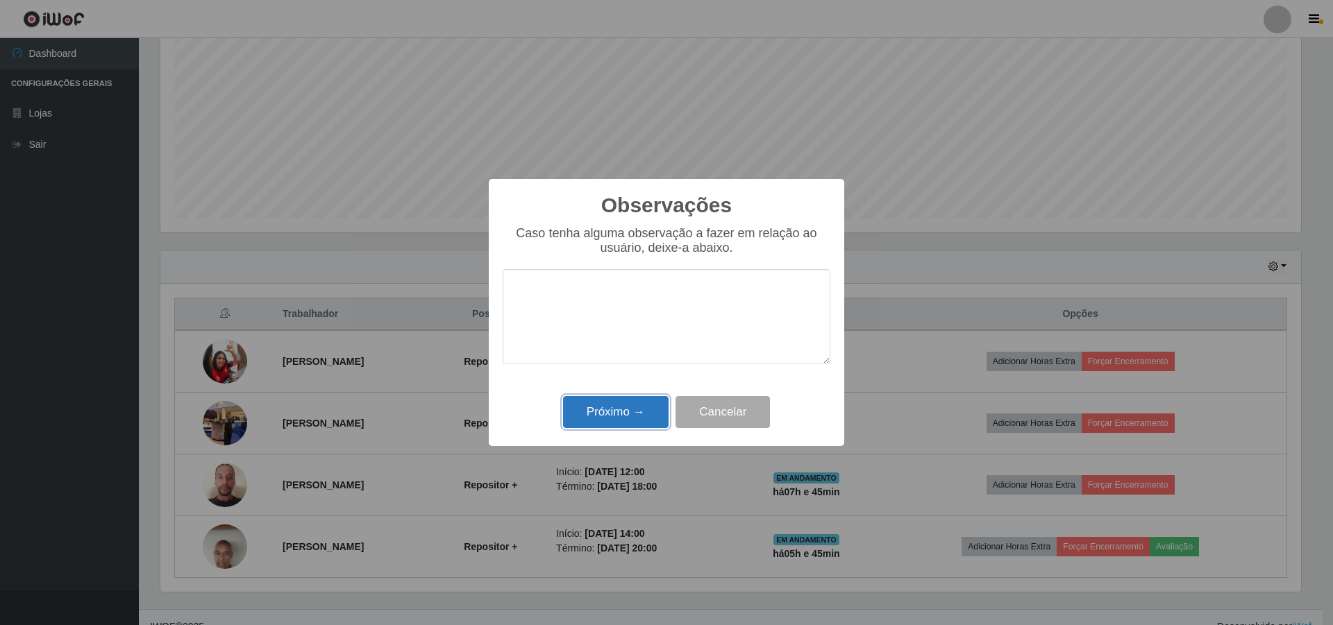
click at [615, 401] on button "Próximo →" at bounding box center [615, 412] width 105 height 33
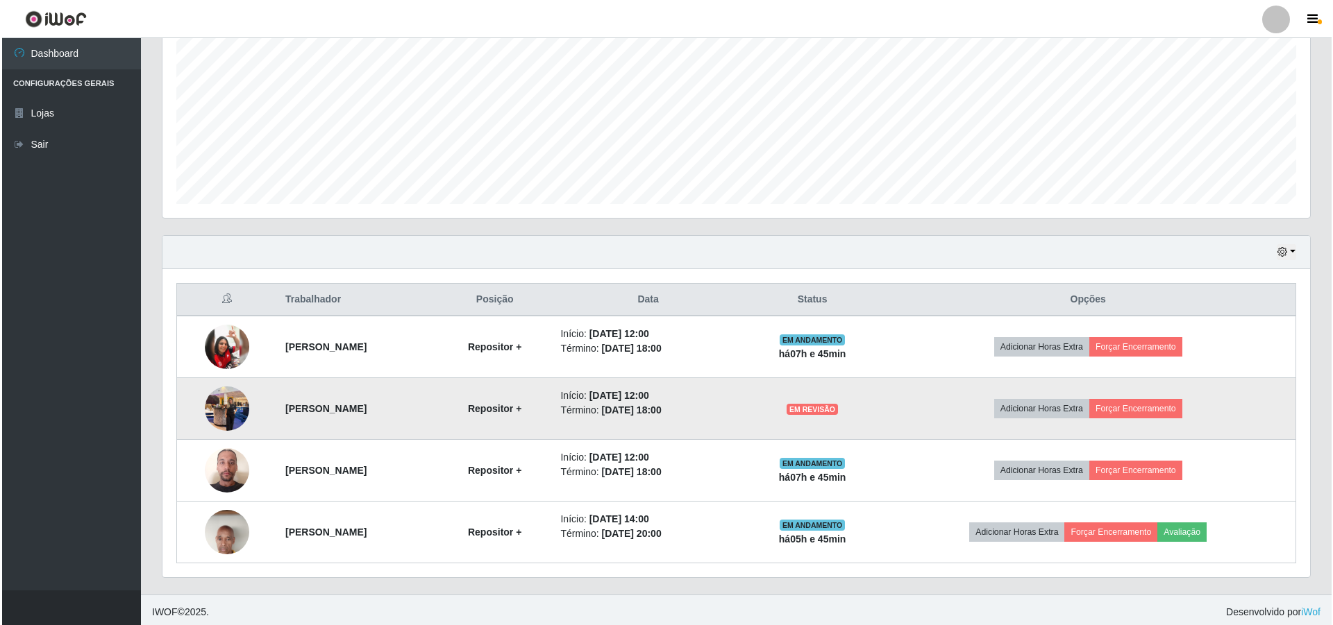
scroll to position [296, 0]
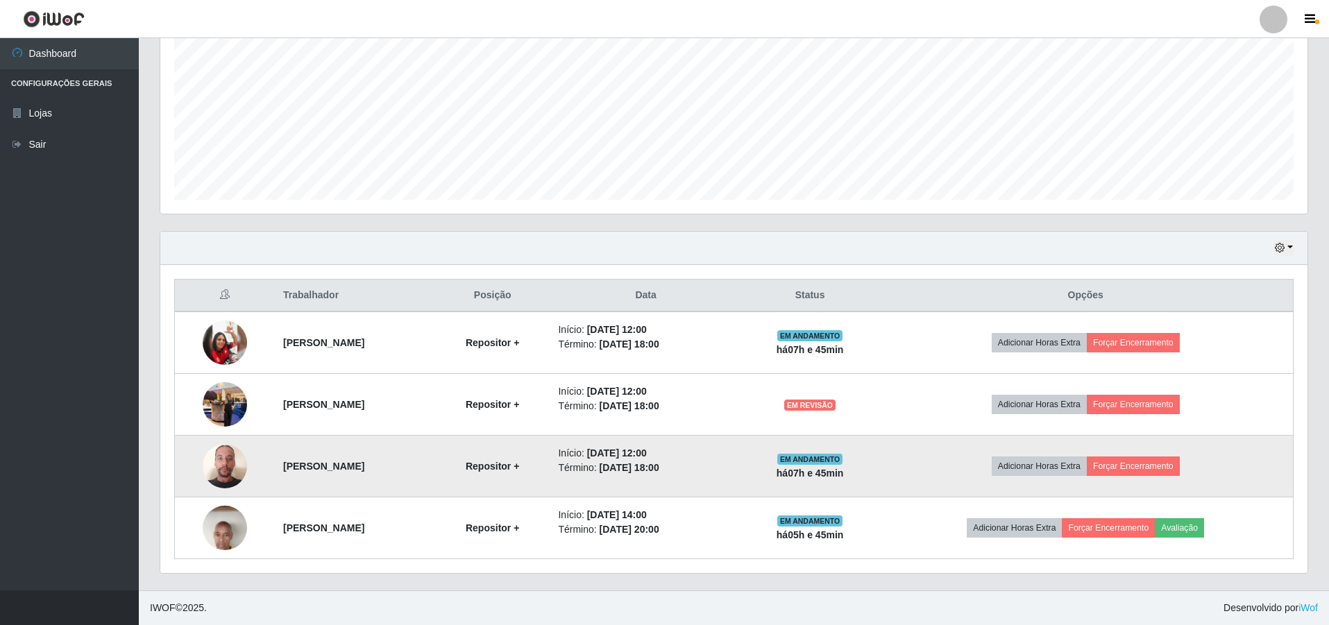
click at [215, 467] on img at bounding box center [225, 466] width 44 height 59
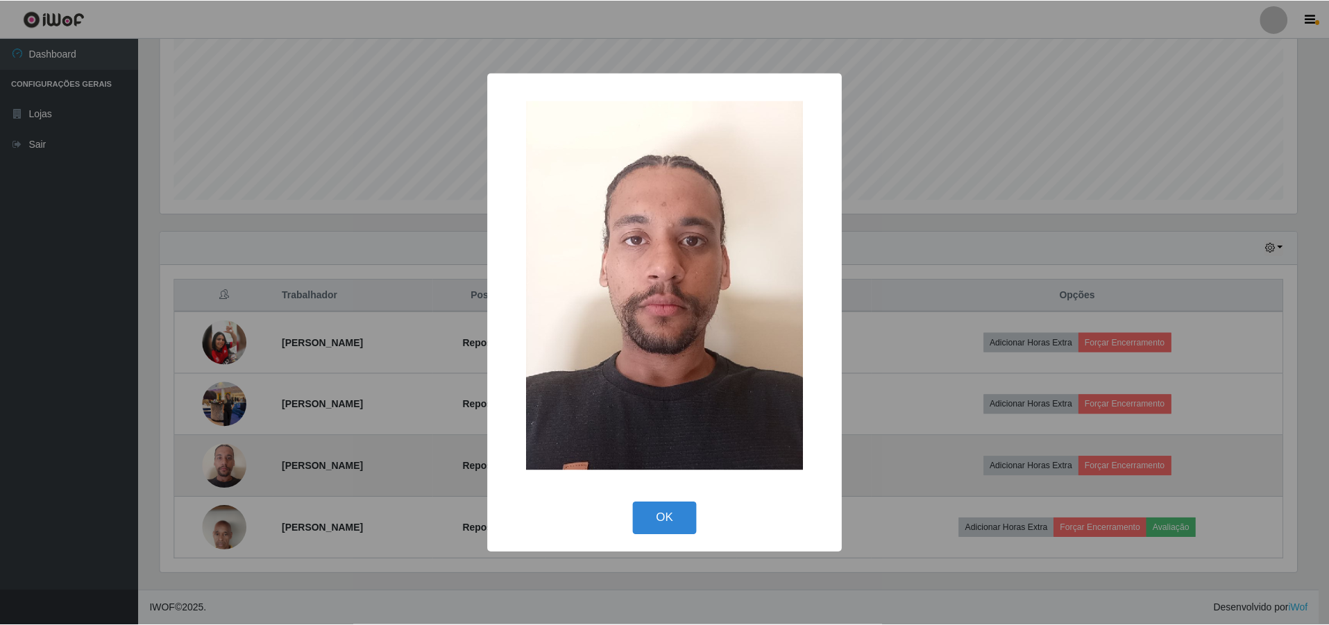
scroll to position [288, 1140]
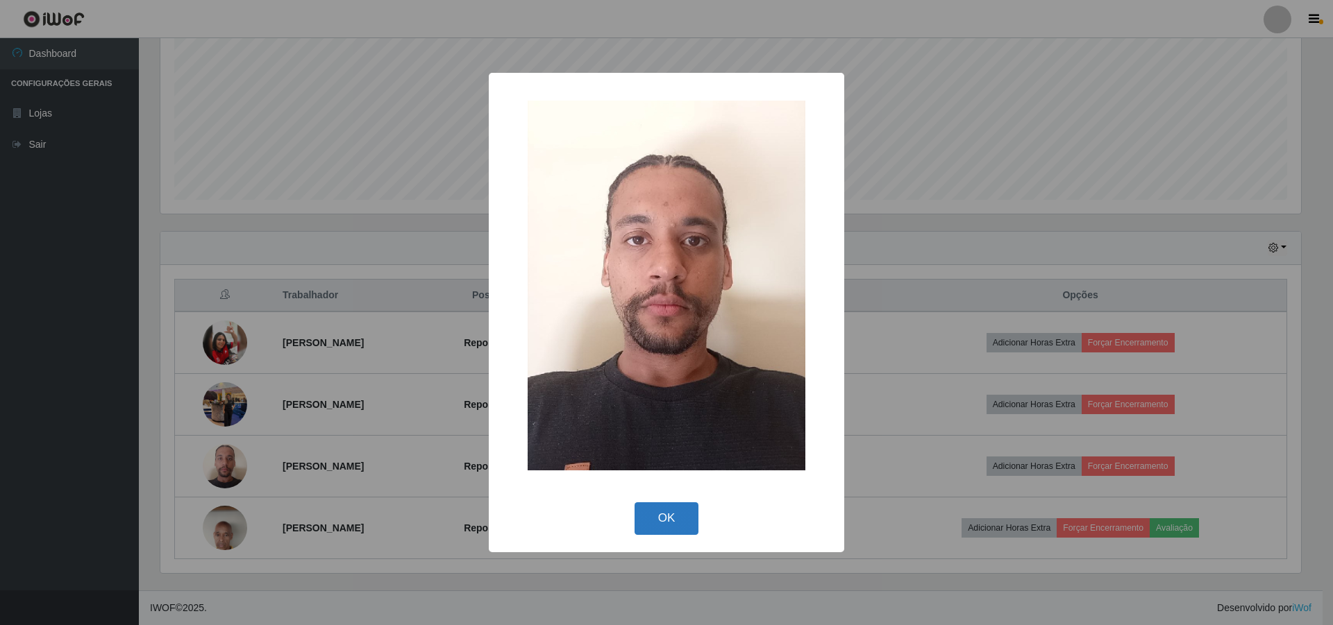
click at [675, 510] on button "OK" at bounding box center [666, 518] width 65 height 33
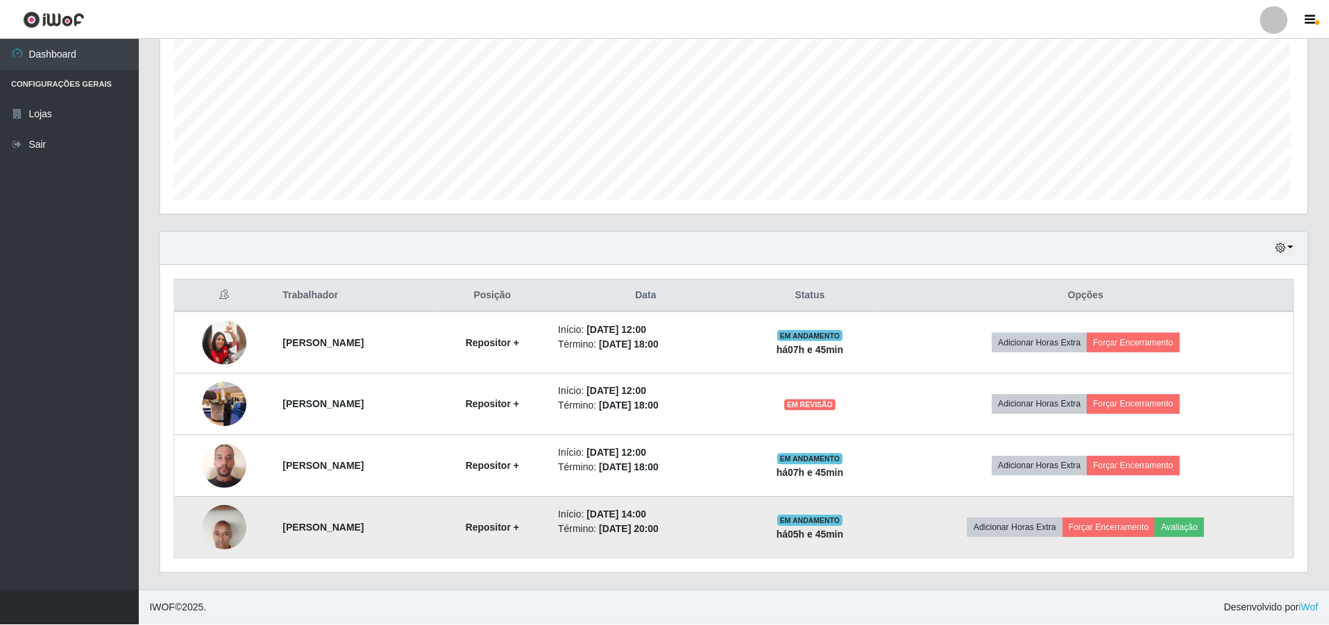
scroll to position [288, 1147]
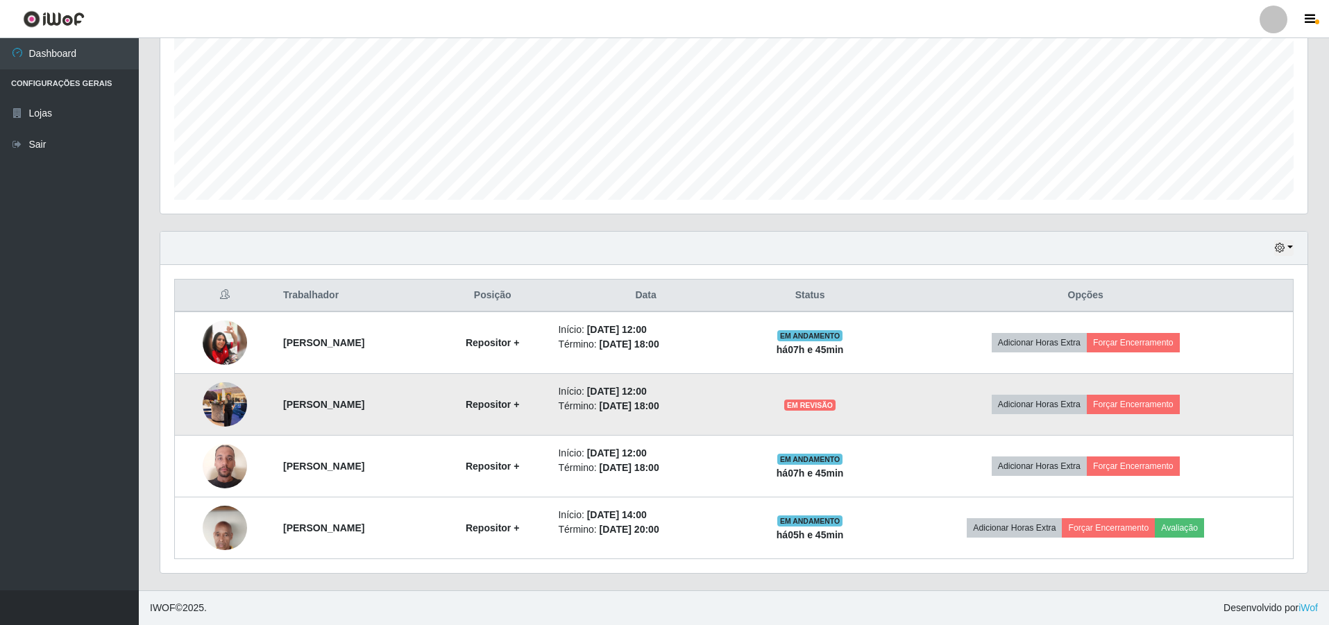
click at [244, 396] on td at bounding box center [225, 405] width 100 height 62
click at [225, 403] on img at bounding box center [225, 404] width 44 height 59
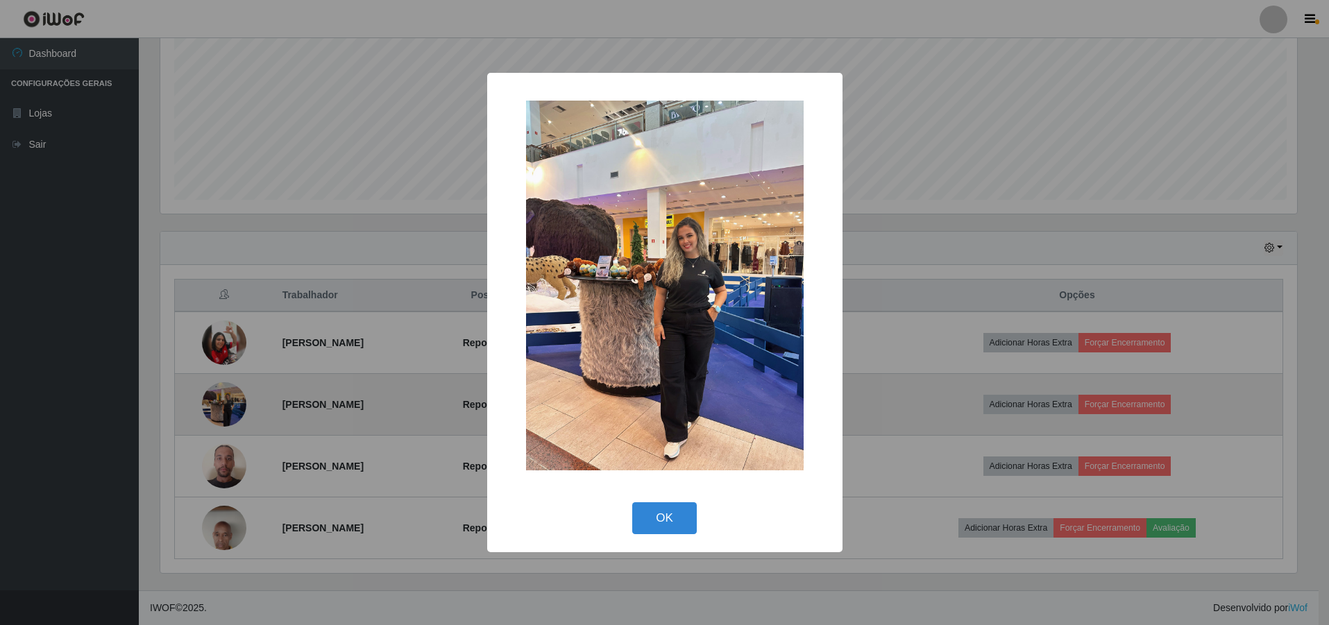
scroll to position [288, 1140]
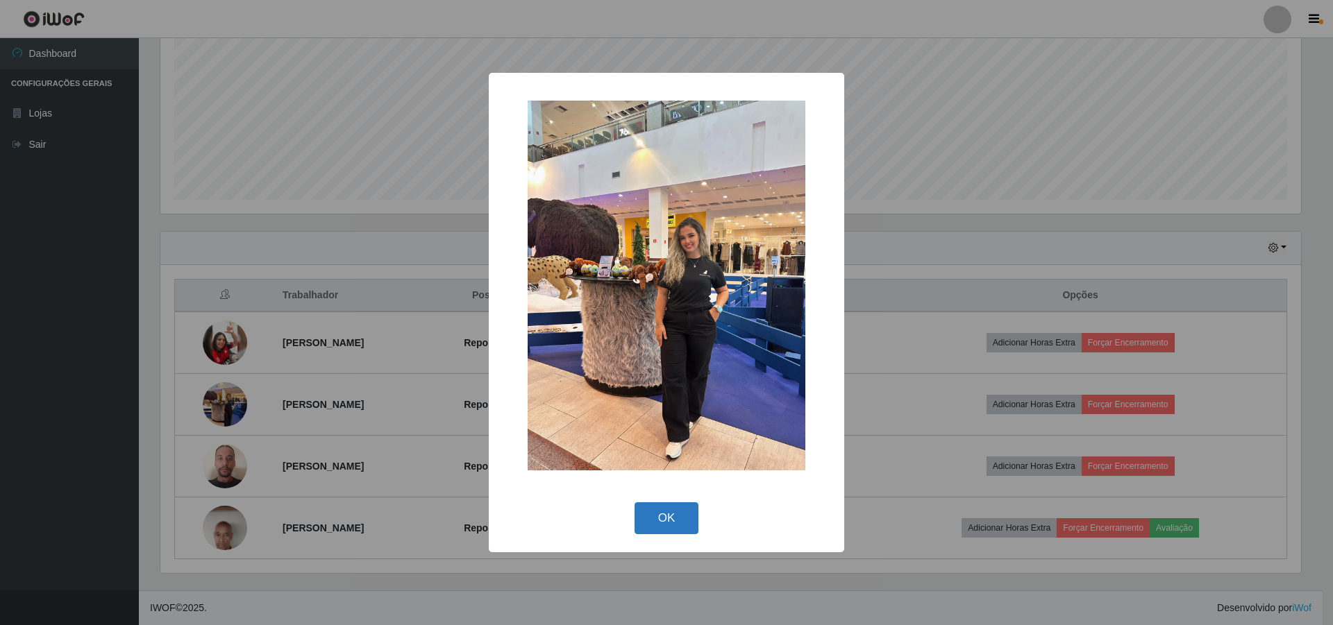
click at [670, 518] on button "OK" at bounding box center [666, 518] width 65 height 33
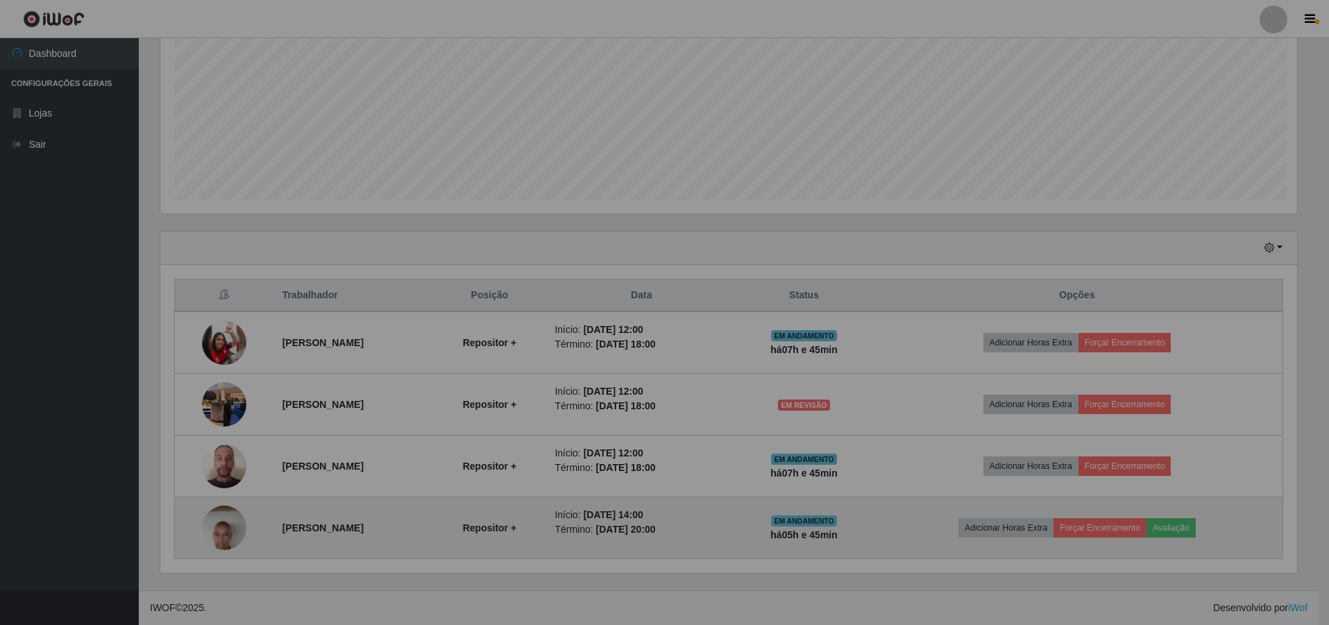
scroll to position [288, 1147]
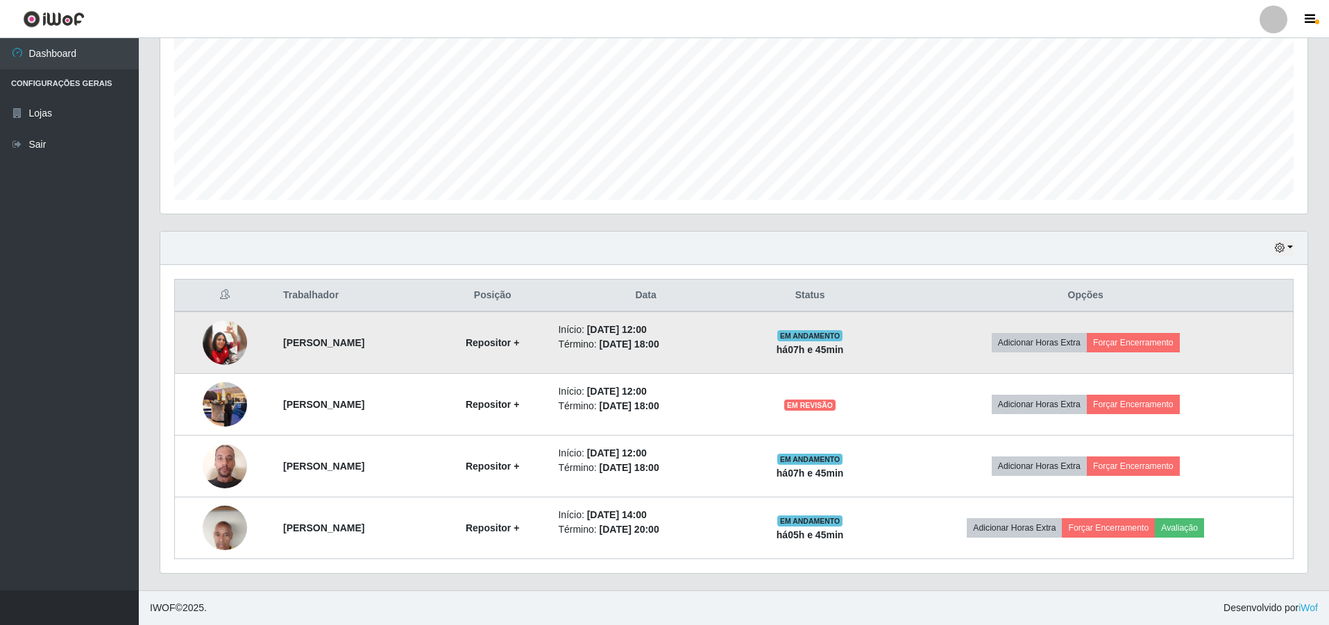
click at [235, 335] on img at bounding box center [225, 343] width 44 height 44
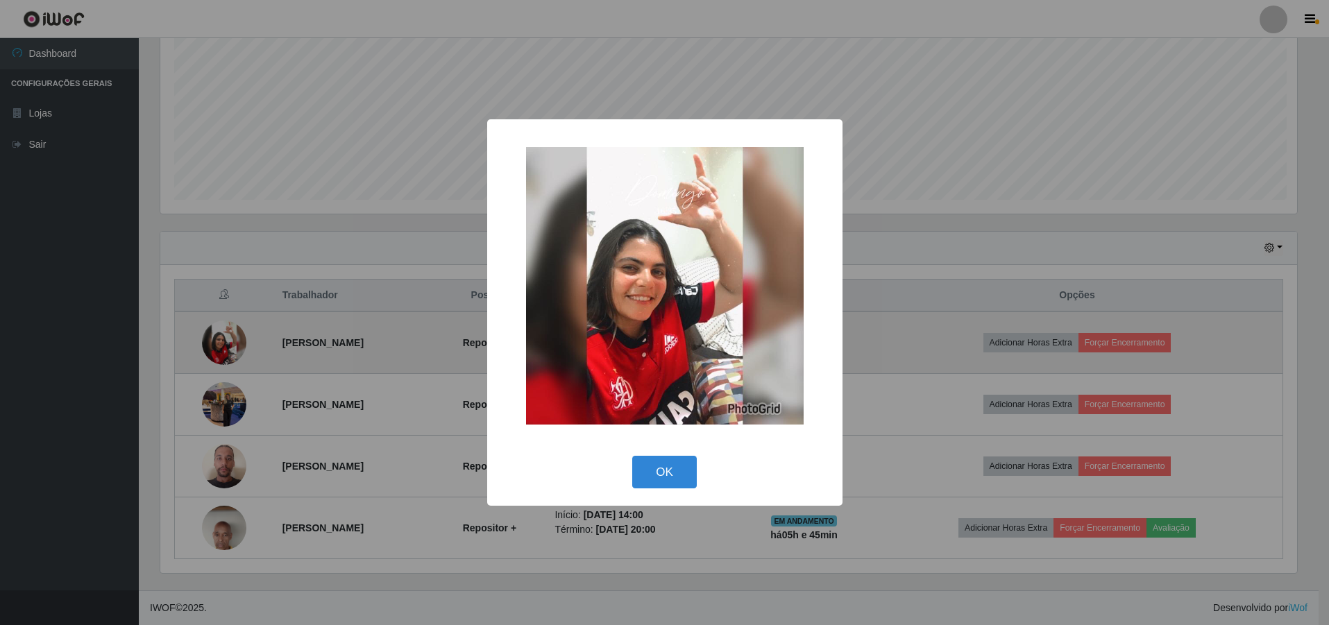
scroll to position [288, 1140]
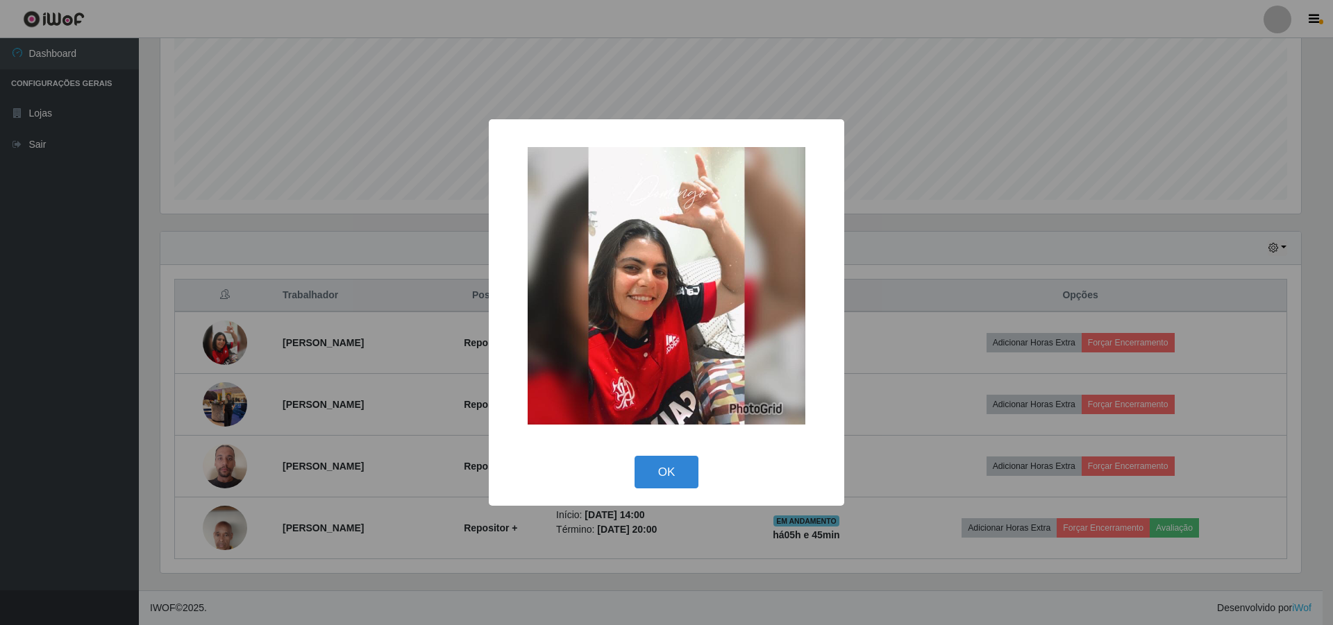
click at [659, 455] on div "OK Cancel" at bounding box center [666, 473] width 328 height 40
click at [664, 468] on button "OK" at bounding box center [666, 472] width 65 height 33
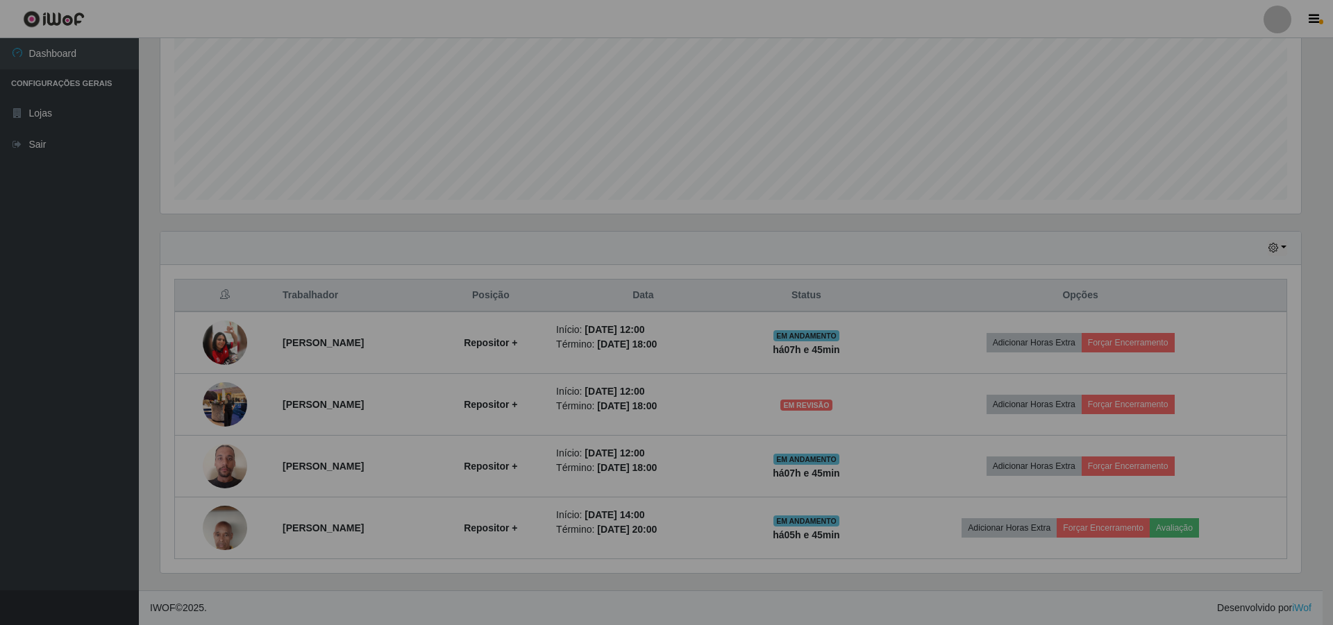
scroll to position [288, 1147]
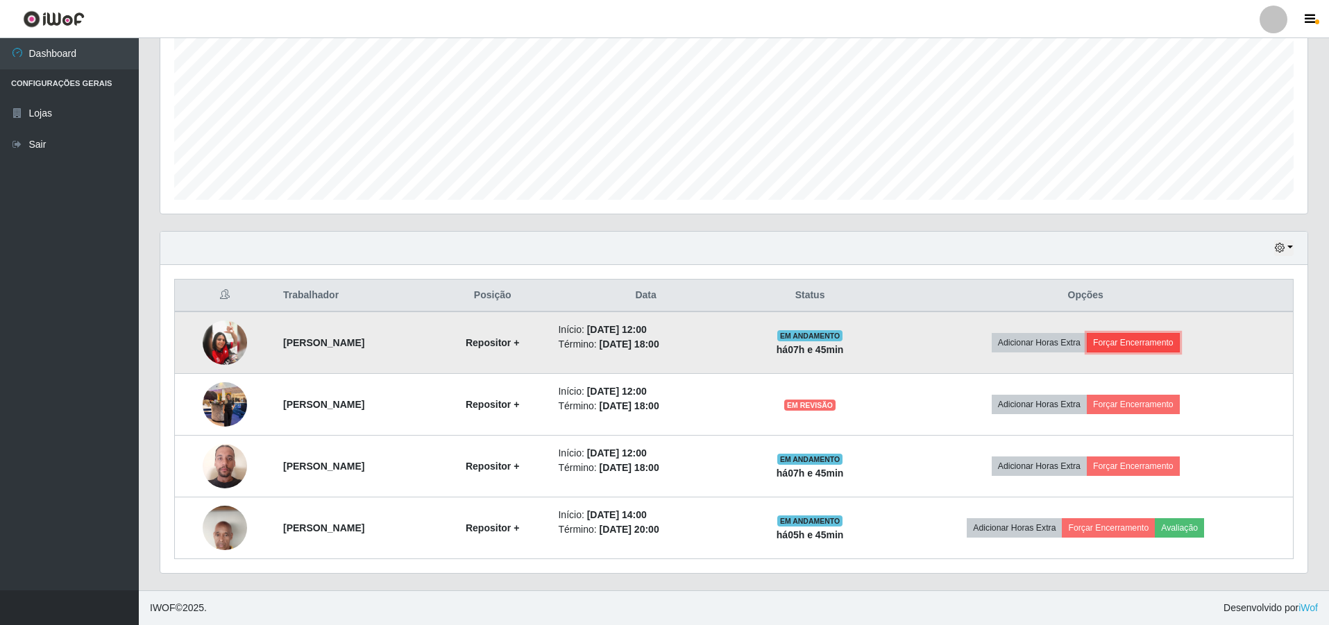
click at [1167, 337] on button "Forçar Encerramento" at bounding box center [1133, 342] width 93 height 19
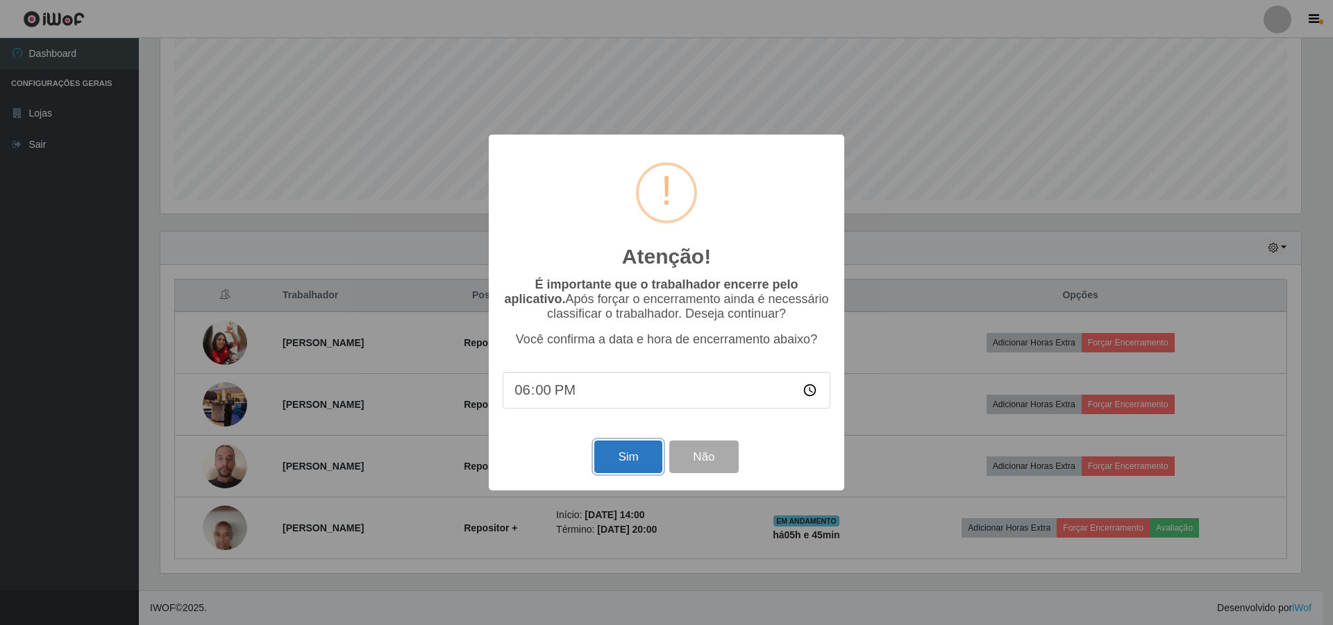
click at [612, 459] on button "Sim" at bounding box center [627, 457] width 67 height 33
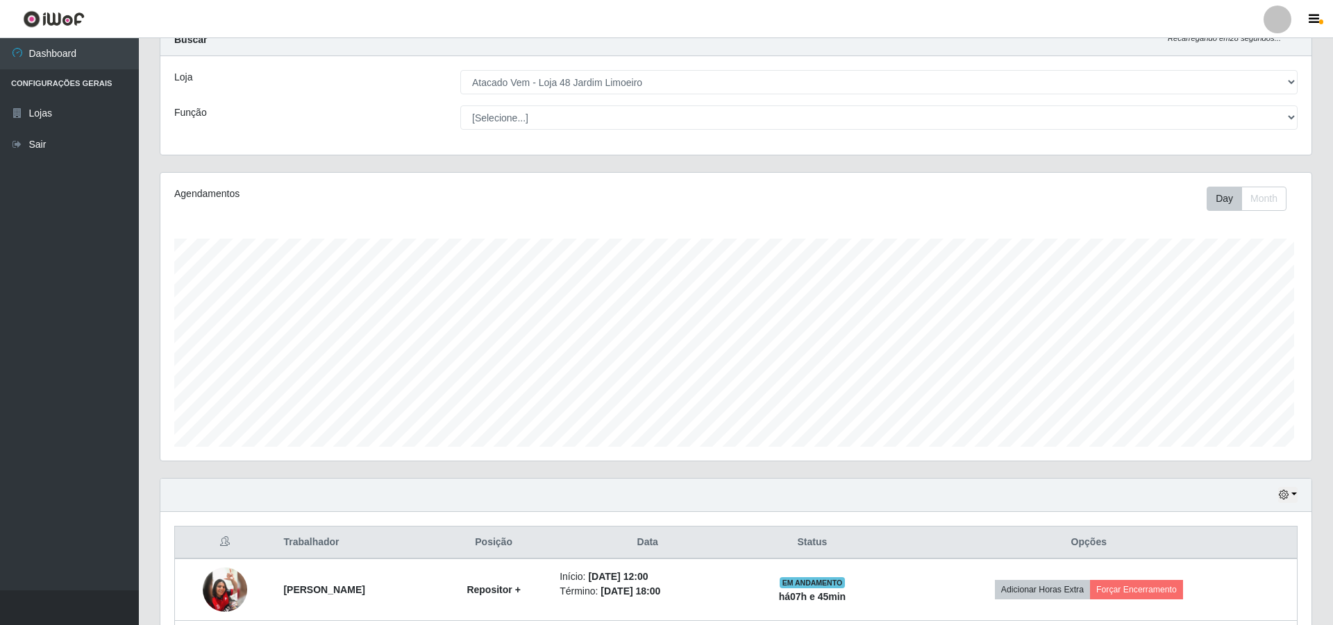
scroll to position [693759, 692906]
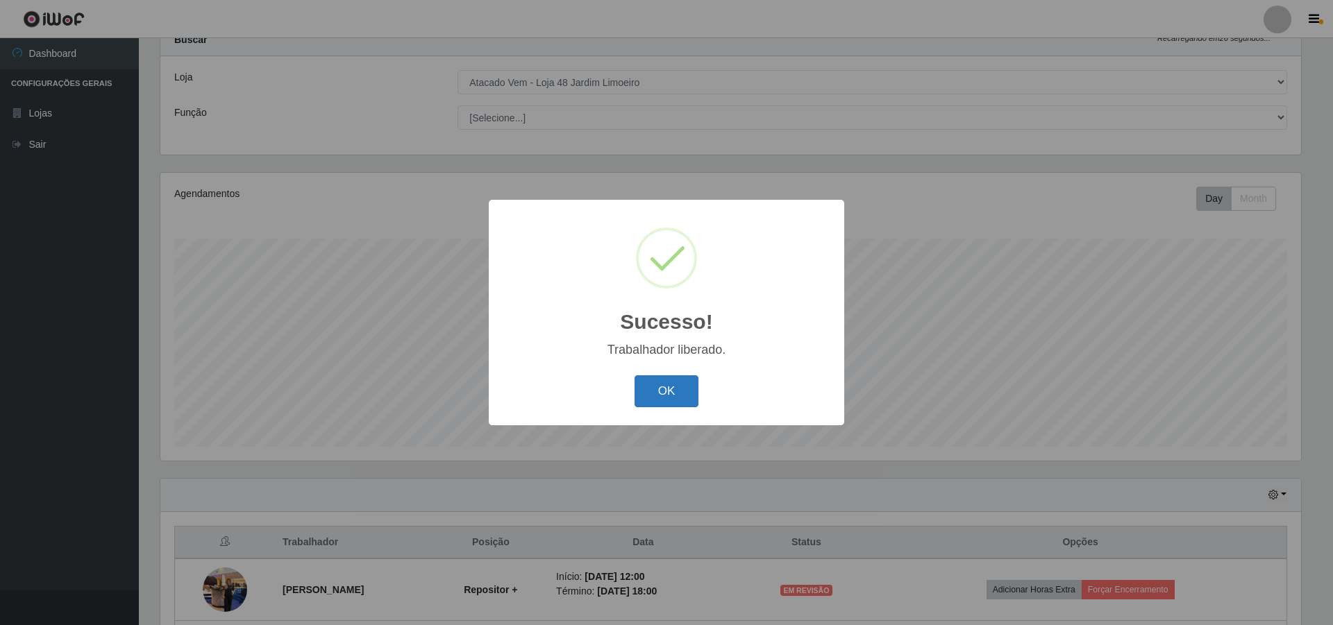
click at [667, 385] on button "OK" at bounding box center [666, 391] width 65 height 33
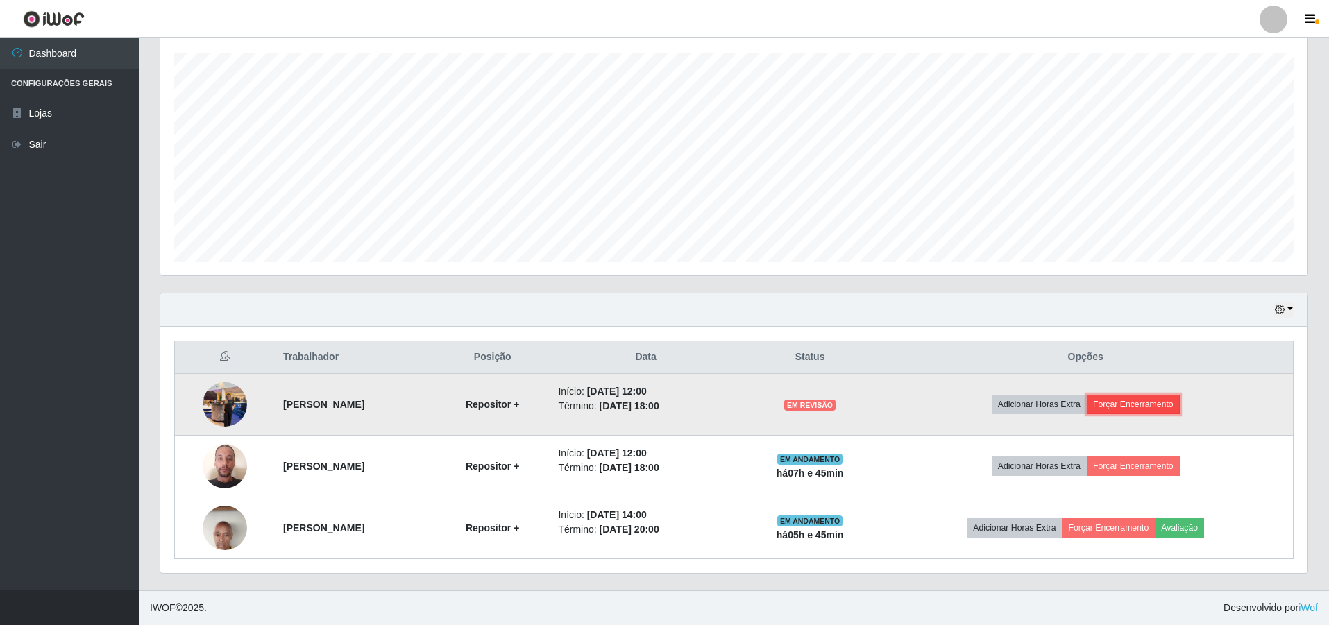
click at [1159, 403] on button "Forçar Encerramento" at bounding box center [1133, 404] width 93 height 19
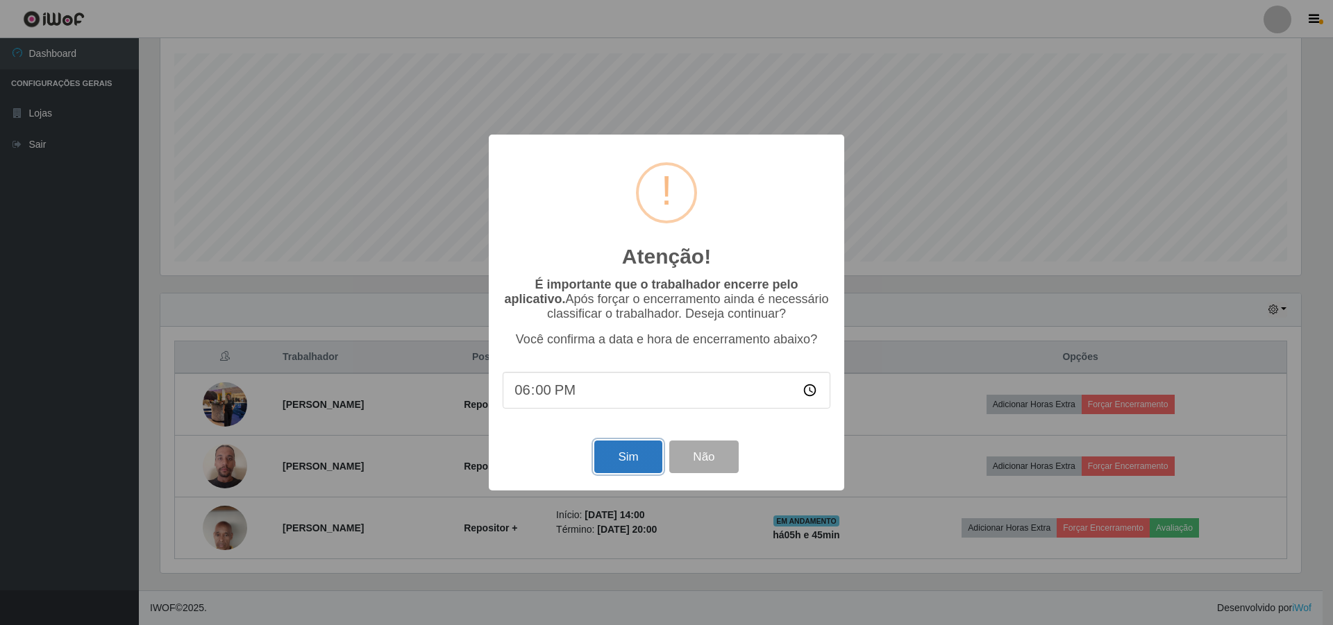
click at [616, 452] on button "Sim" at bounding box center [627, 457] width 67 height 33
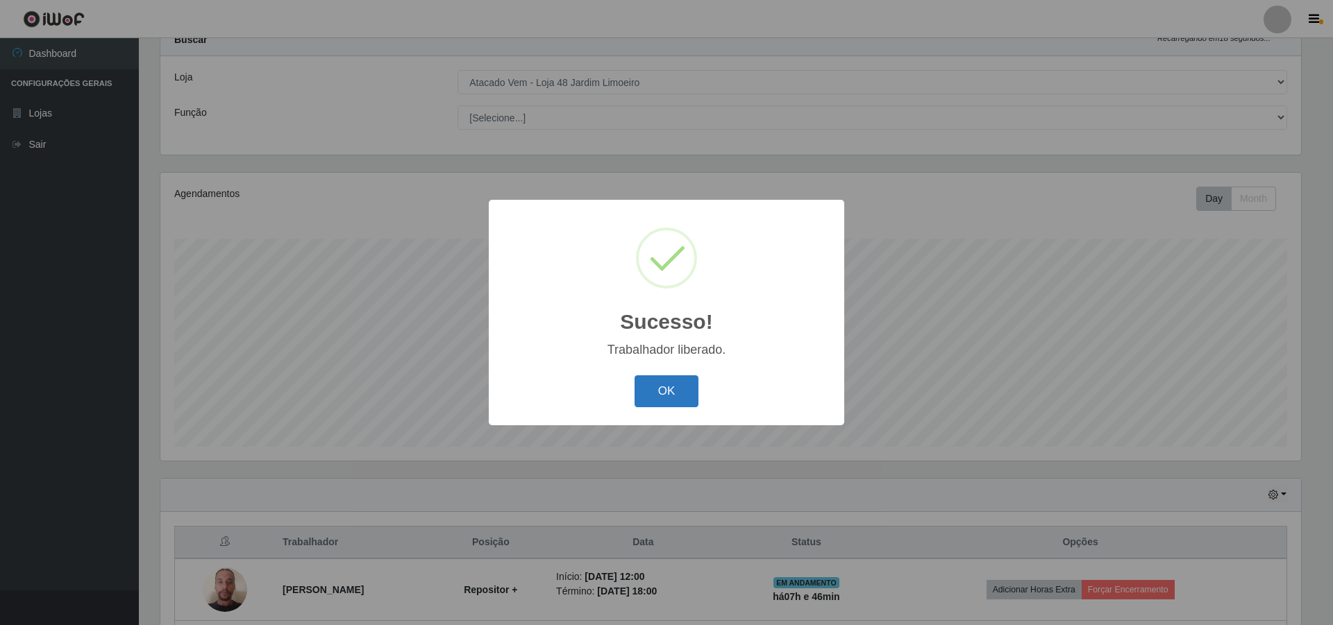
click at [666, 403] on button "OK" at bounding box center [666, 391] width 65 height 33
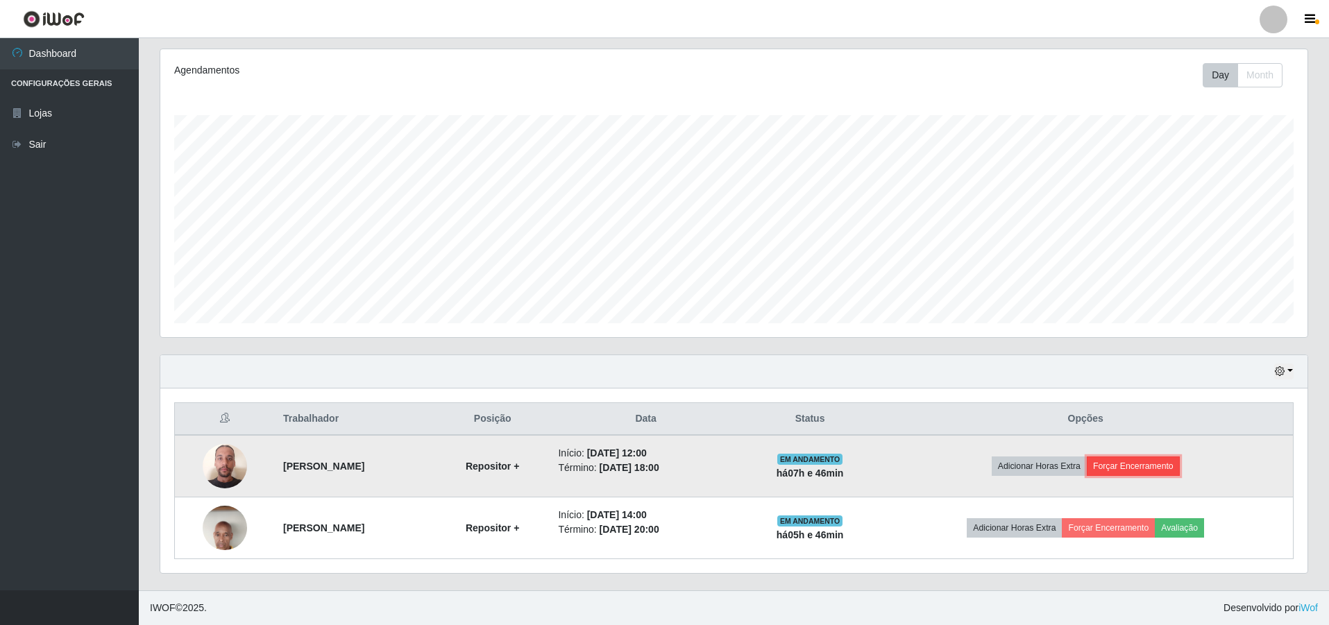
click at [1142, 465] on button "Forçar Encerramento" at bounding box center [1133, 466] width 93 height 19
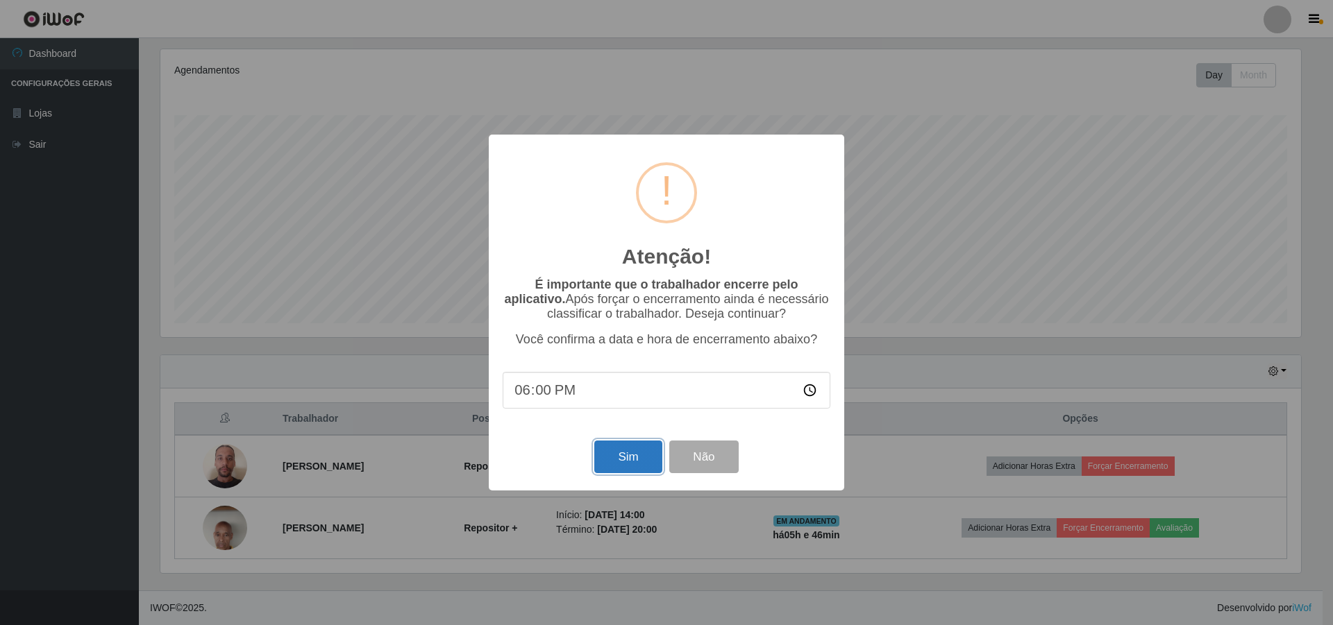
click at [610, 466] on button "Sim" at bounding box center [627, 457] width 67 height 33
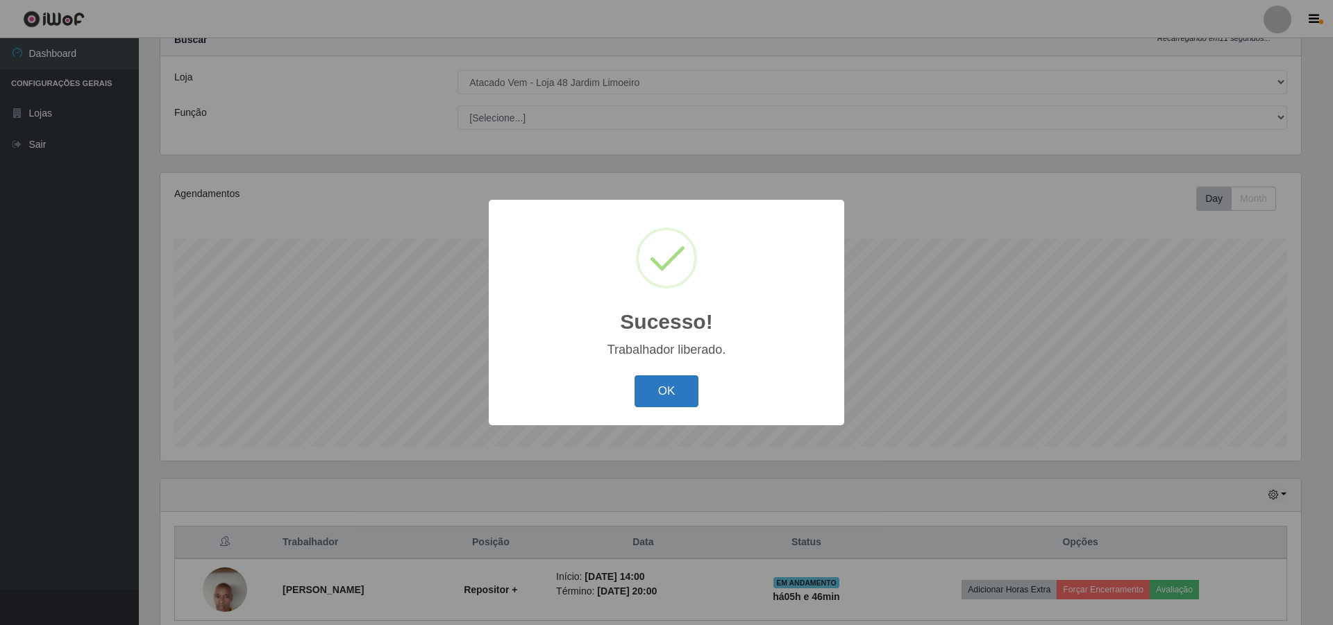
click at [643, 396] on button "OK" at bounding box center [666, 391] width 65 height 33
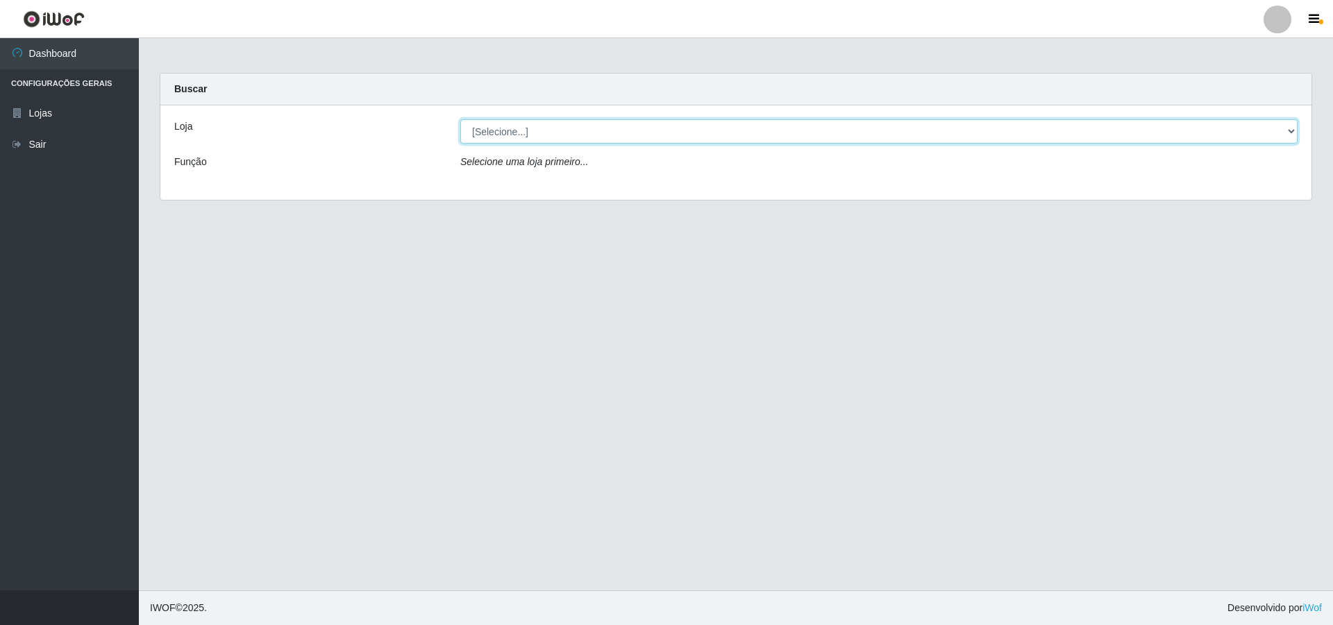
click at [620, 124] on select "[Selecione...] Atacado Vem - [STREET_ADDRESS]" at bounding box center [878, 131] width 837 height 24
select select "449"
click at [460, 119] on select "[Selecione...] Atacado Vem - [STREET_ADDRESS]" at bounding box center [878, 131] width 837 height 24
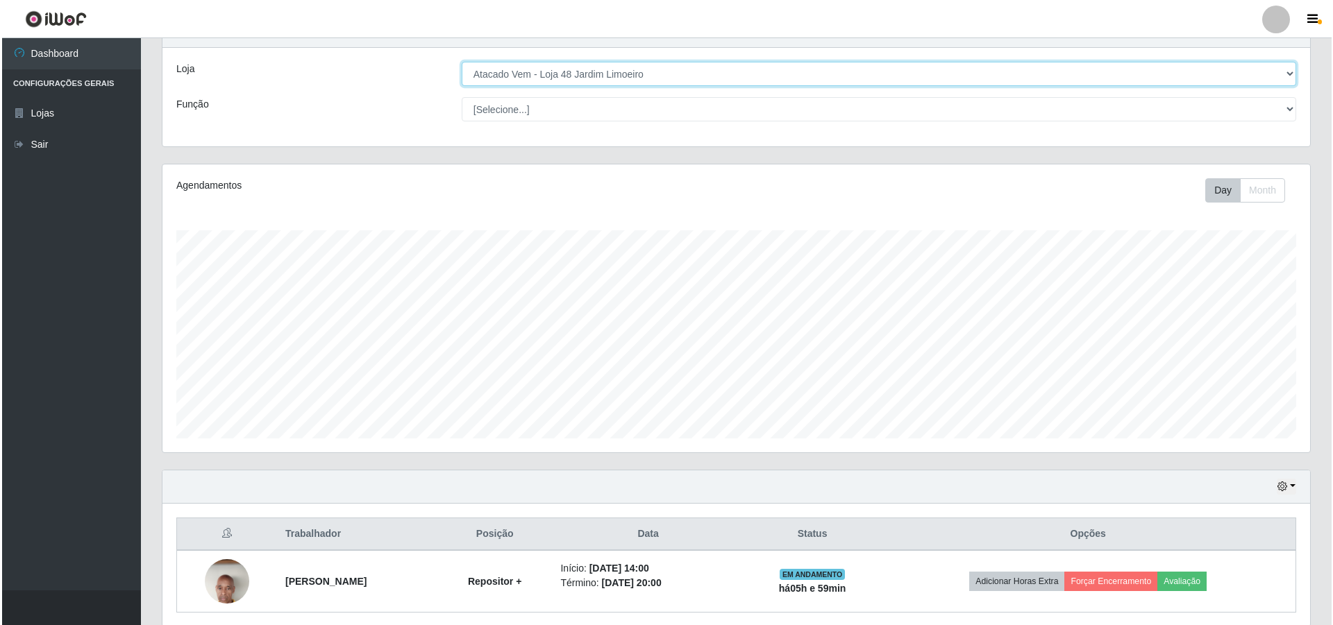
scroll to position [111, 0]
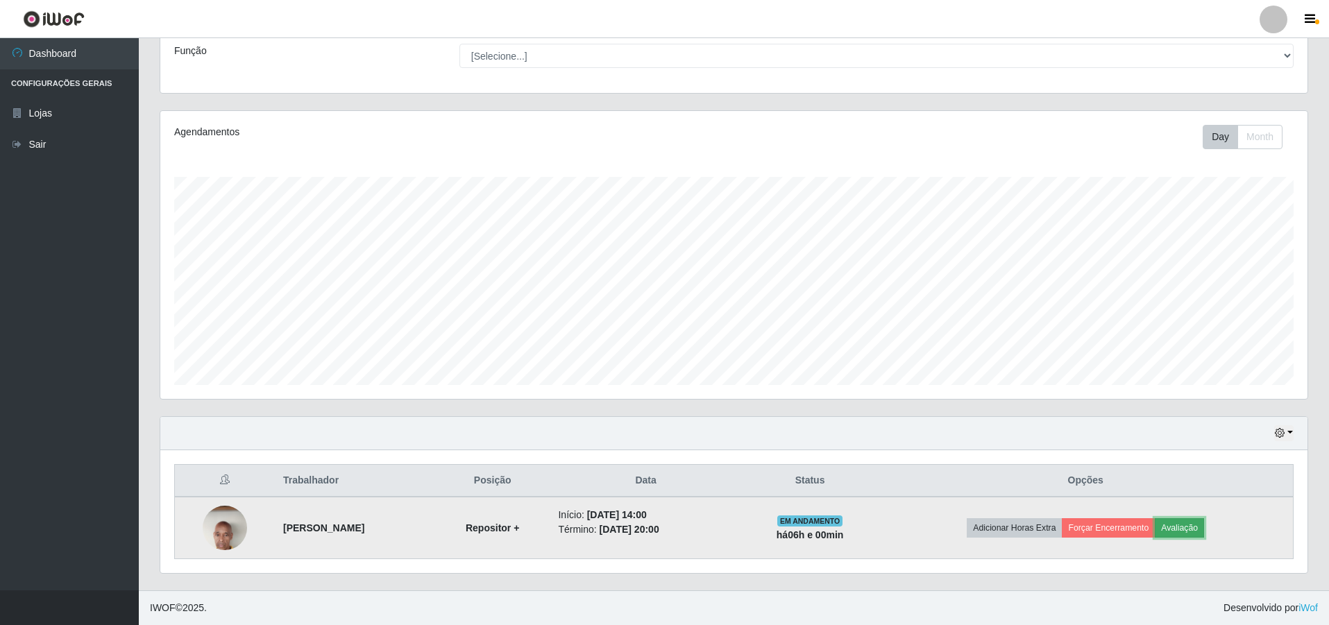
click at [1204, 524] on button "Avaliação" at bounding box center [1179, 527] width 49 height 19
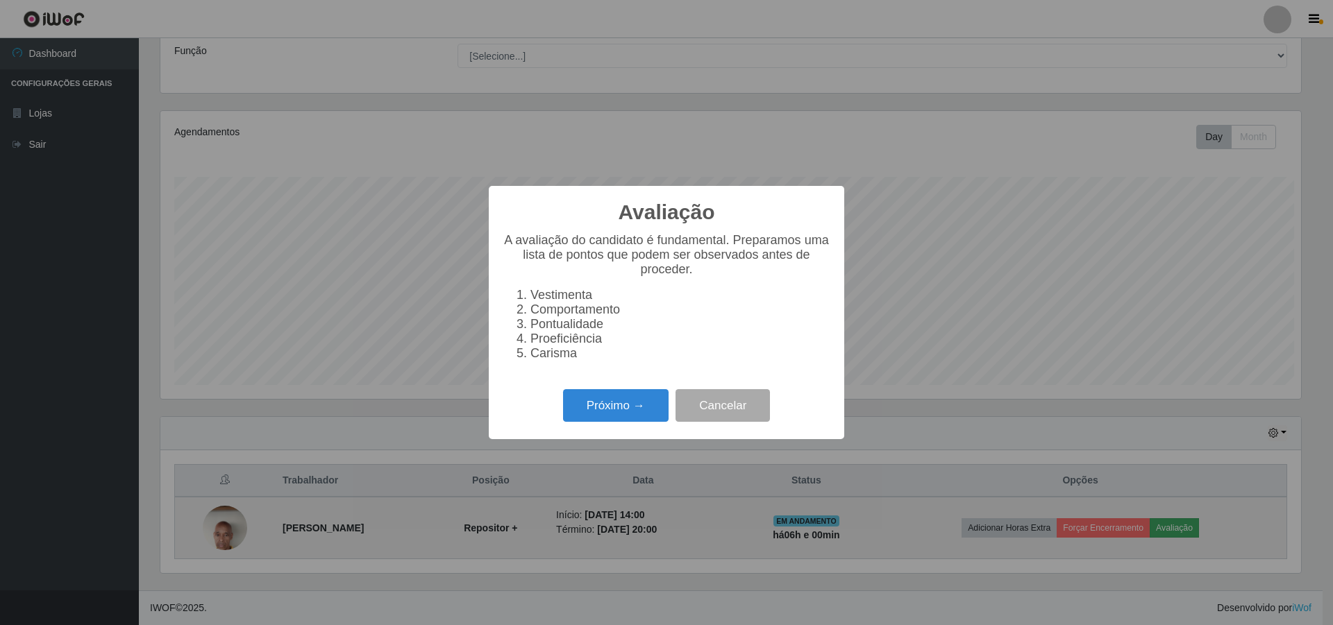
scroll to position [288, 1140]
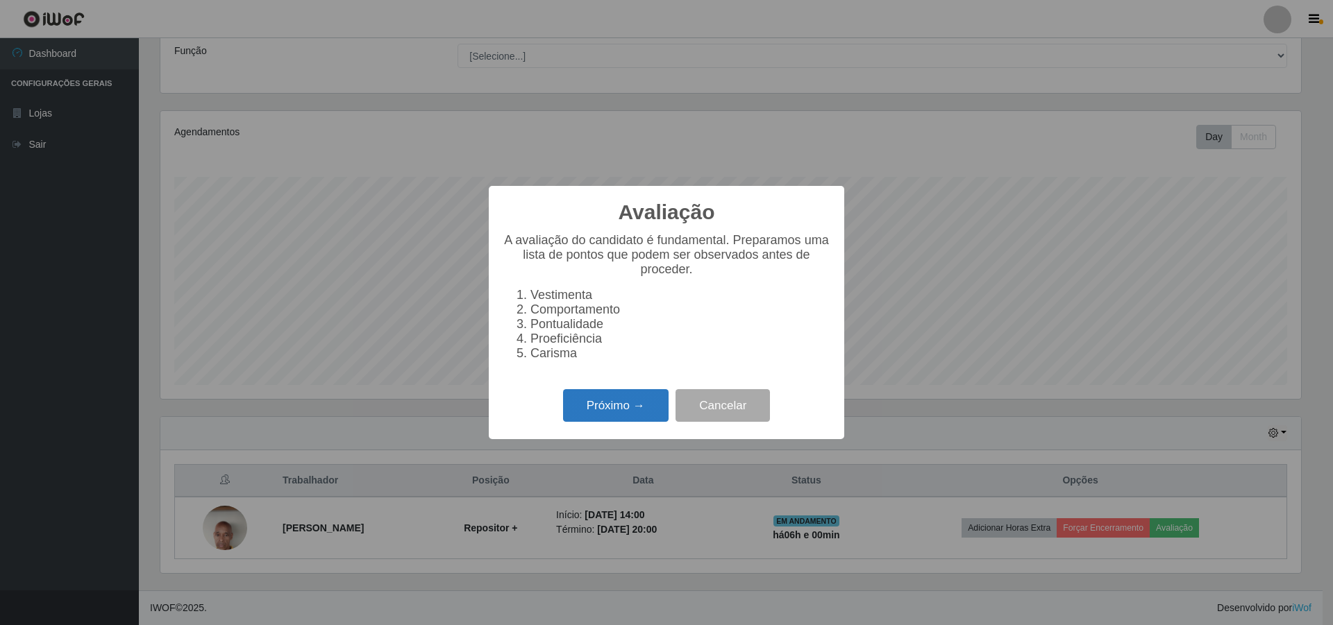
click at [579, 412] on button "Próximo →" at bounding box center [615, 405] width 105 height 33
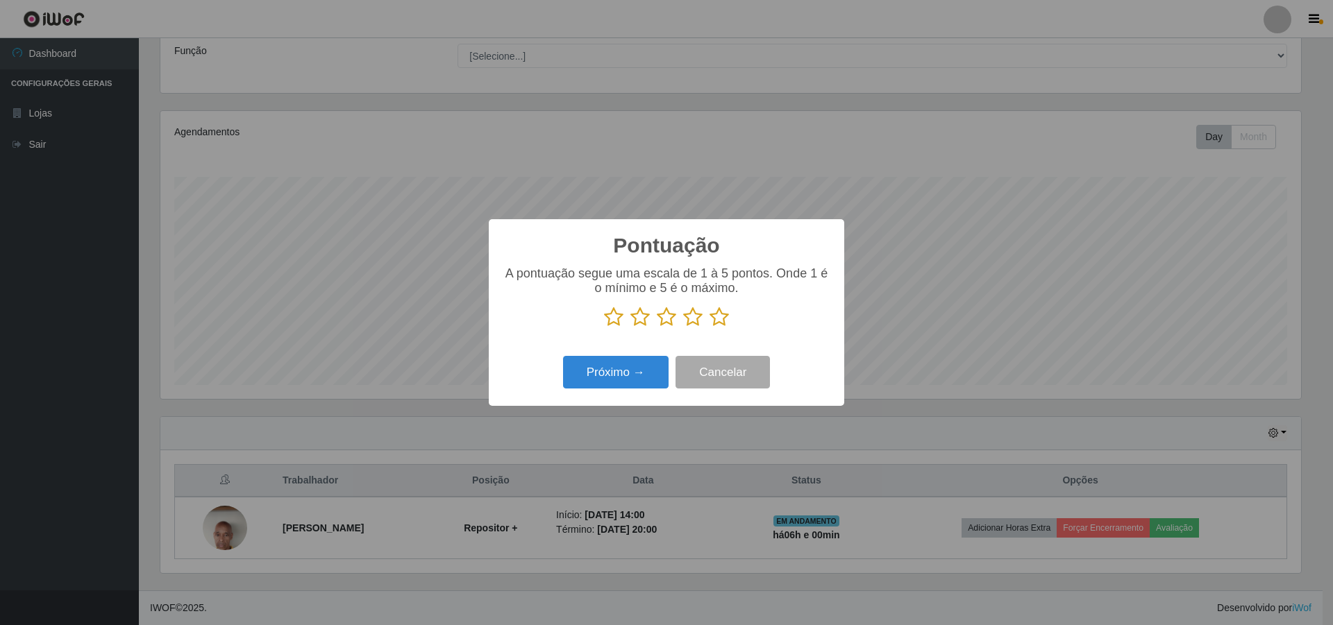
scroll to position [693759, 692906]
click at [665, 316] on icon at bounding box center [666, 317] width 19 height 21
click at [657, 328] on input "radio" at bounding box center [657, 328] width 0 height 0
click at [608, 374] on button "Próximo →" at bounding box center [615, 372] width 105 height 33
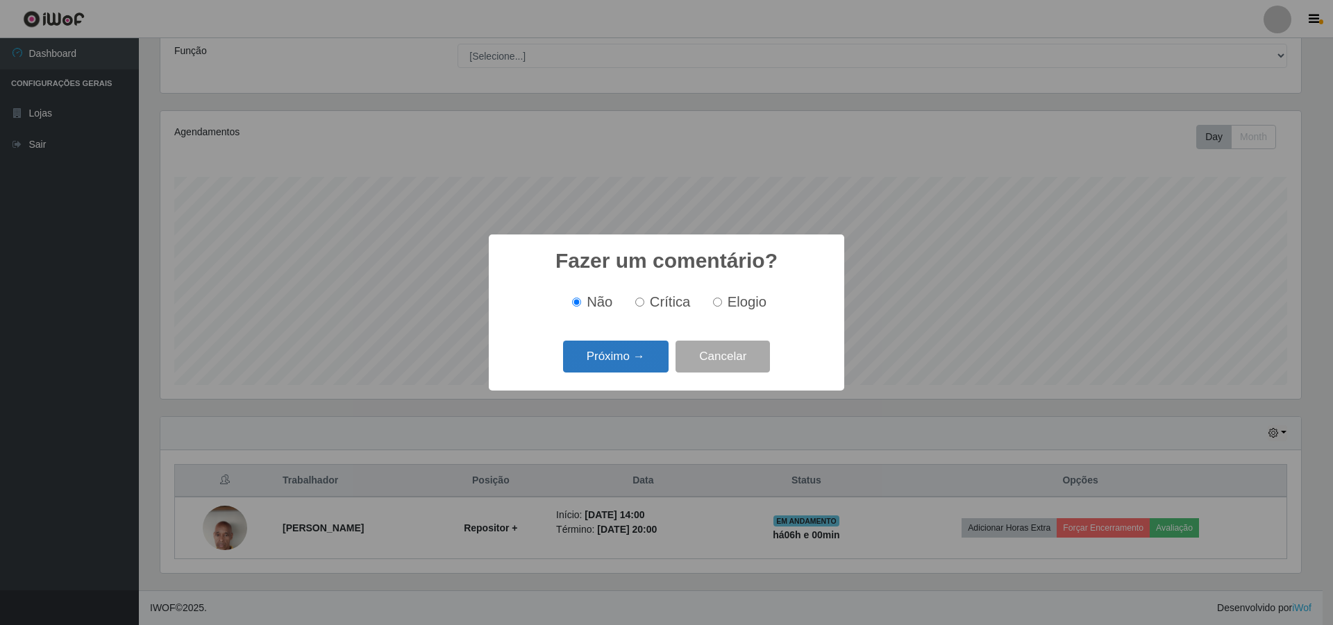
click at [614, 362] on button "Próximo →" at bounding box center [615, 357] width 105 height 33
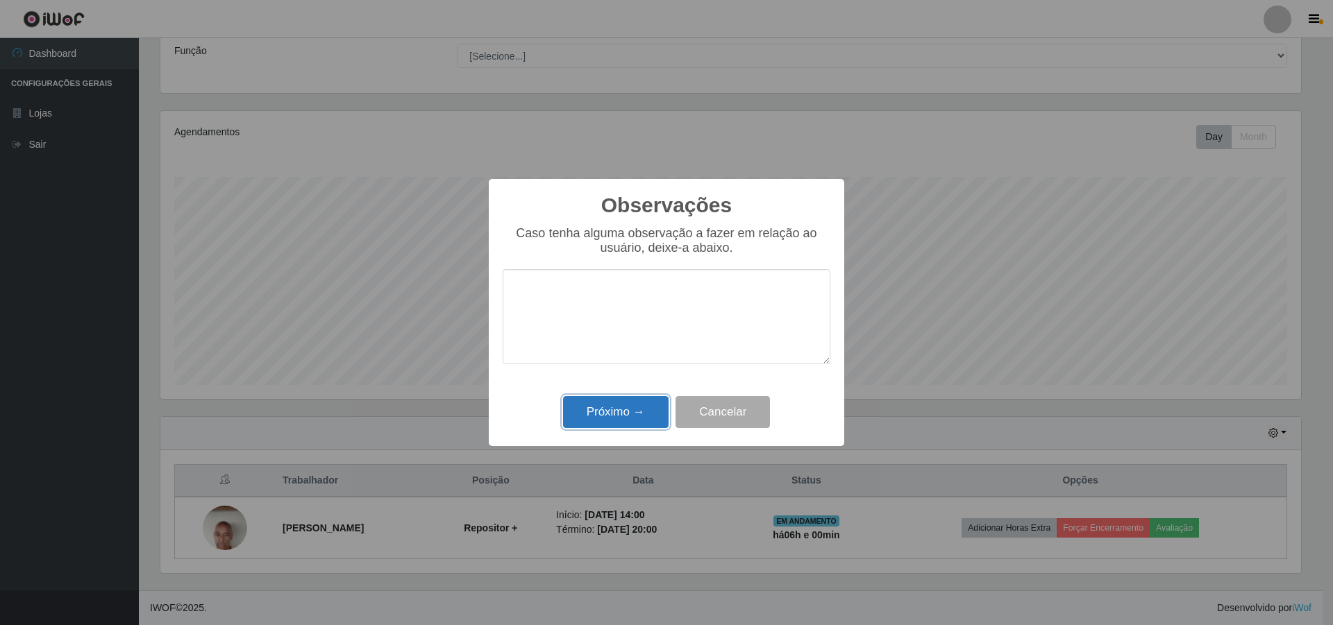
click at [614, 407] on button "Próximo →" at bounding box center [615, 412] width 105 height 33
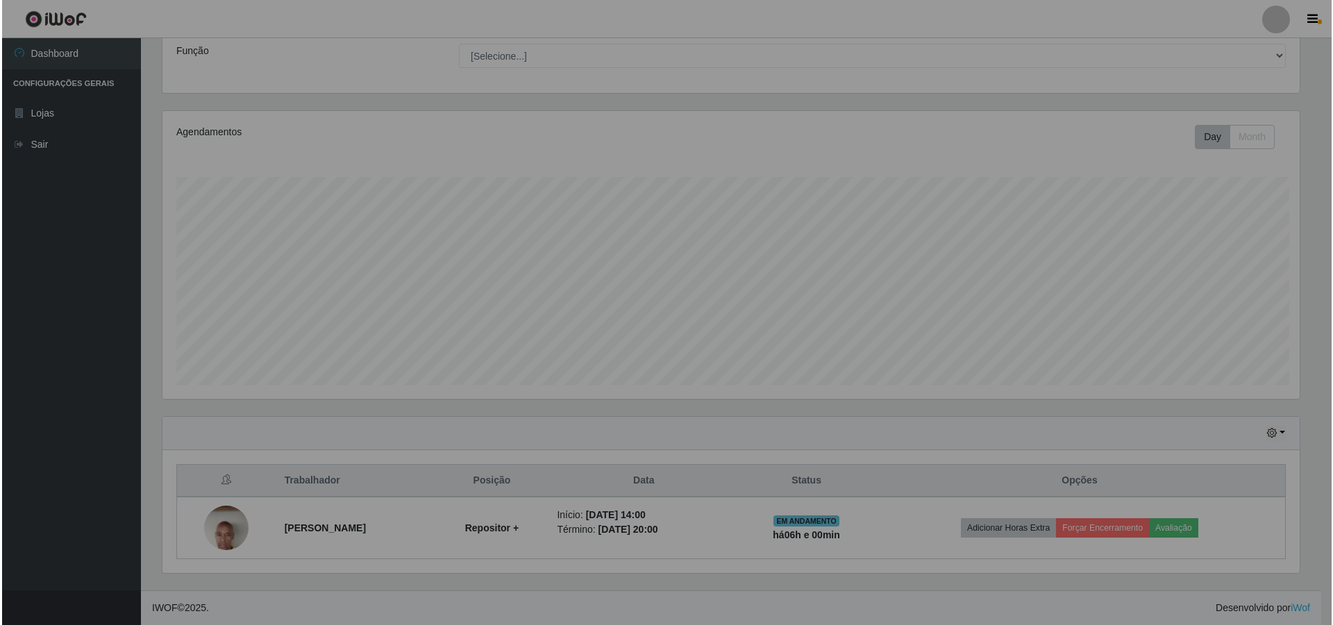
scroll to position [288, 1147]
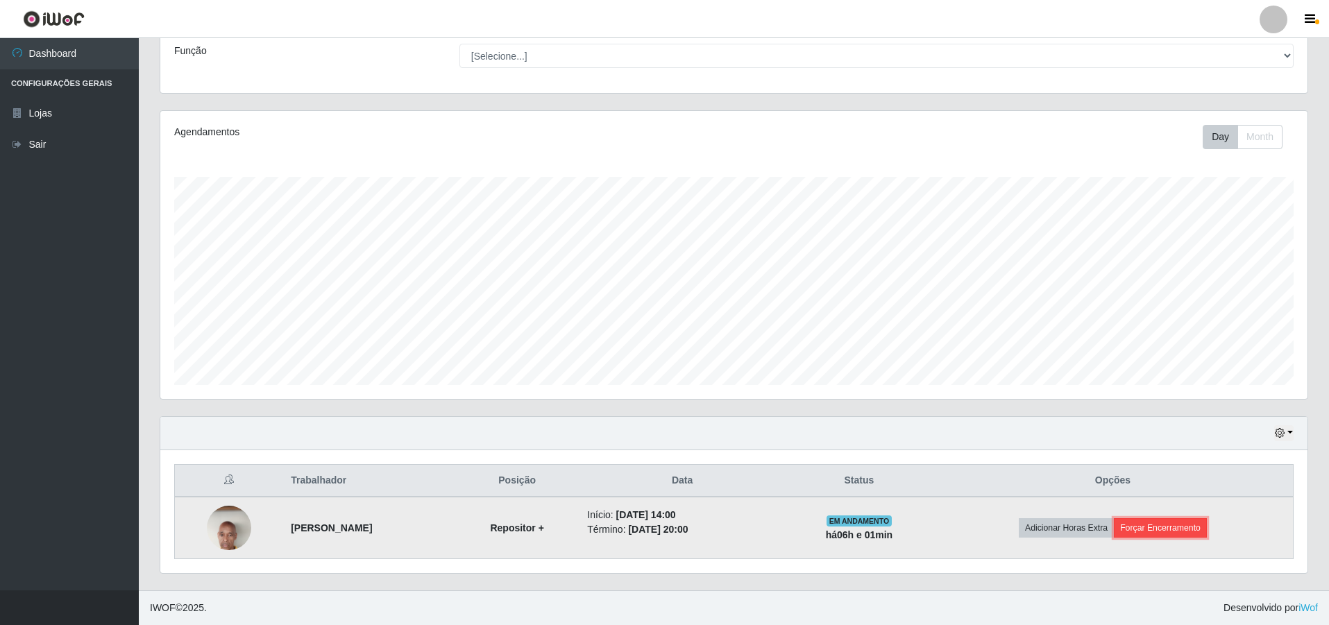
click at [1187, 523] on button "Forçar Encerramento" at bounding box center [1160, 527] width 93 height 19
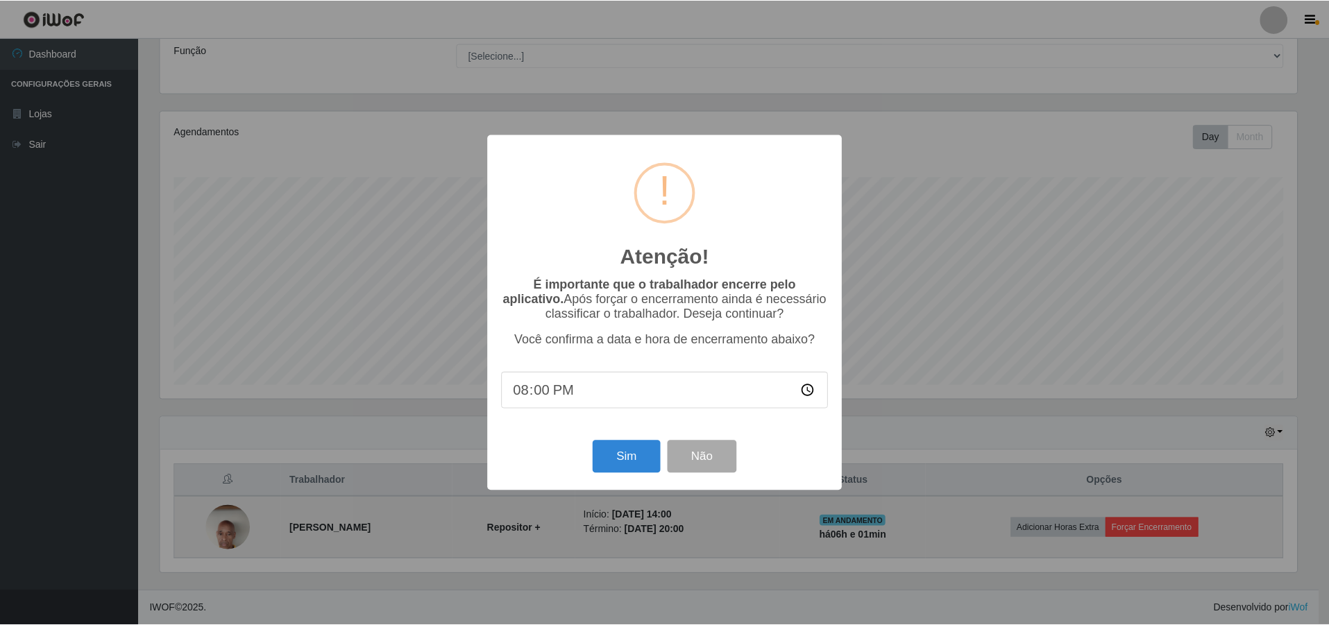
scroll to position [288, 1140]
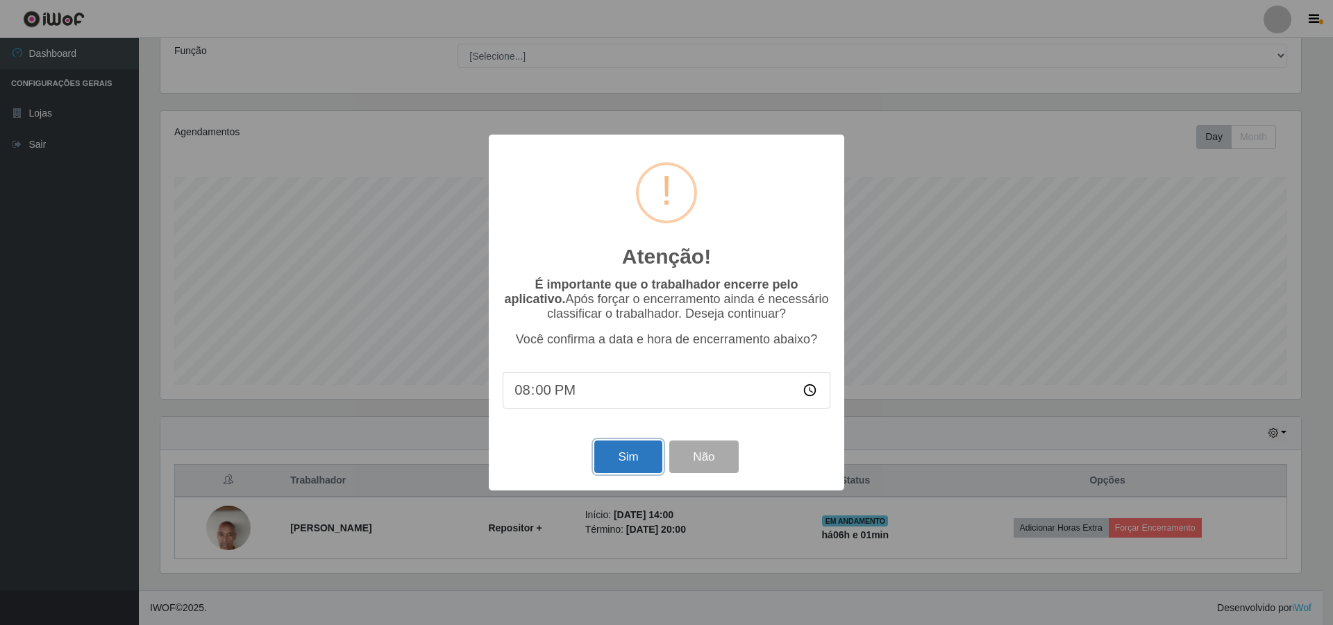
click at [632, 455] on button "Sim" at bounding box center [627, 457] width 67 height 33
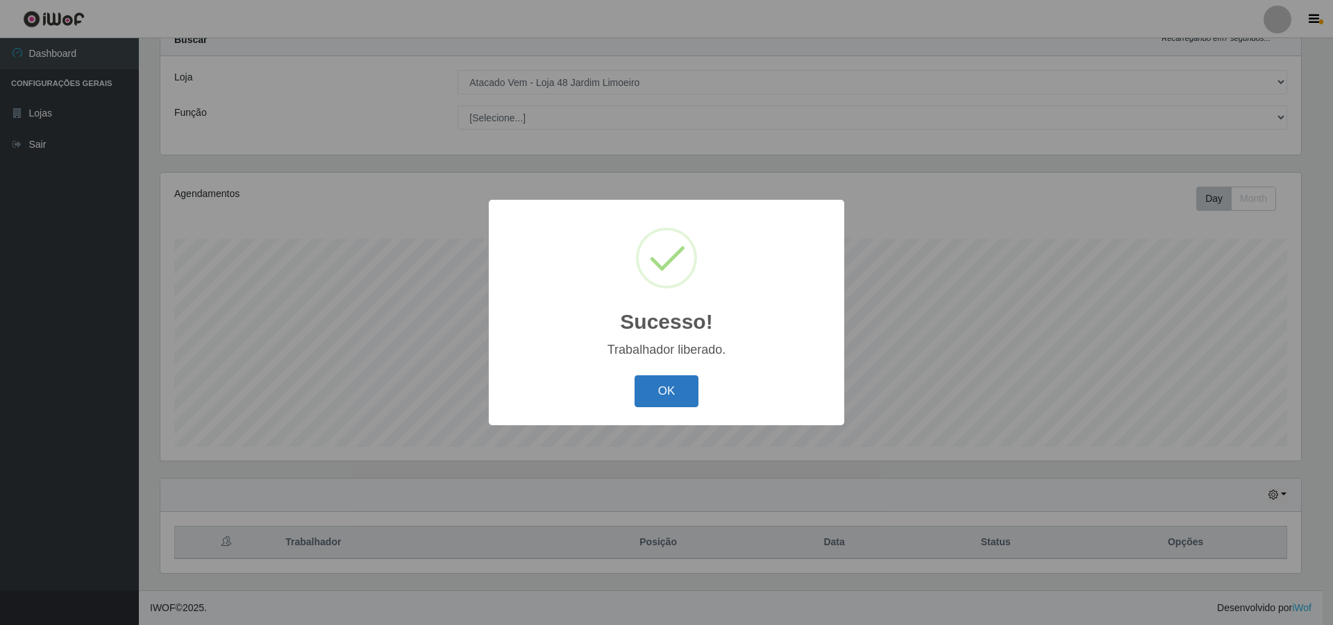
click at [656, 390] on button "OK" at bounding box center [666, 391] width 65 height 33
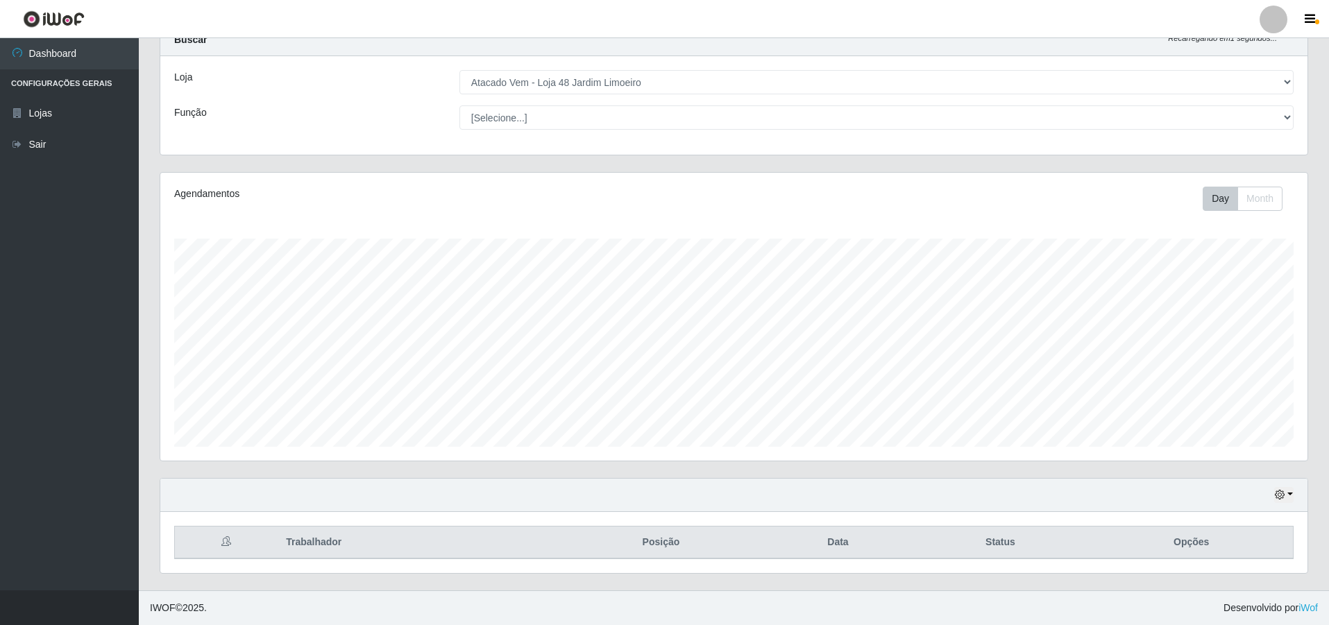
scroll to position [0, 0]
